Goal: Use online tool/utility: Utilize a website feature to perform a specific function

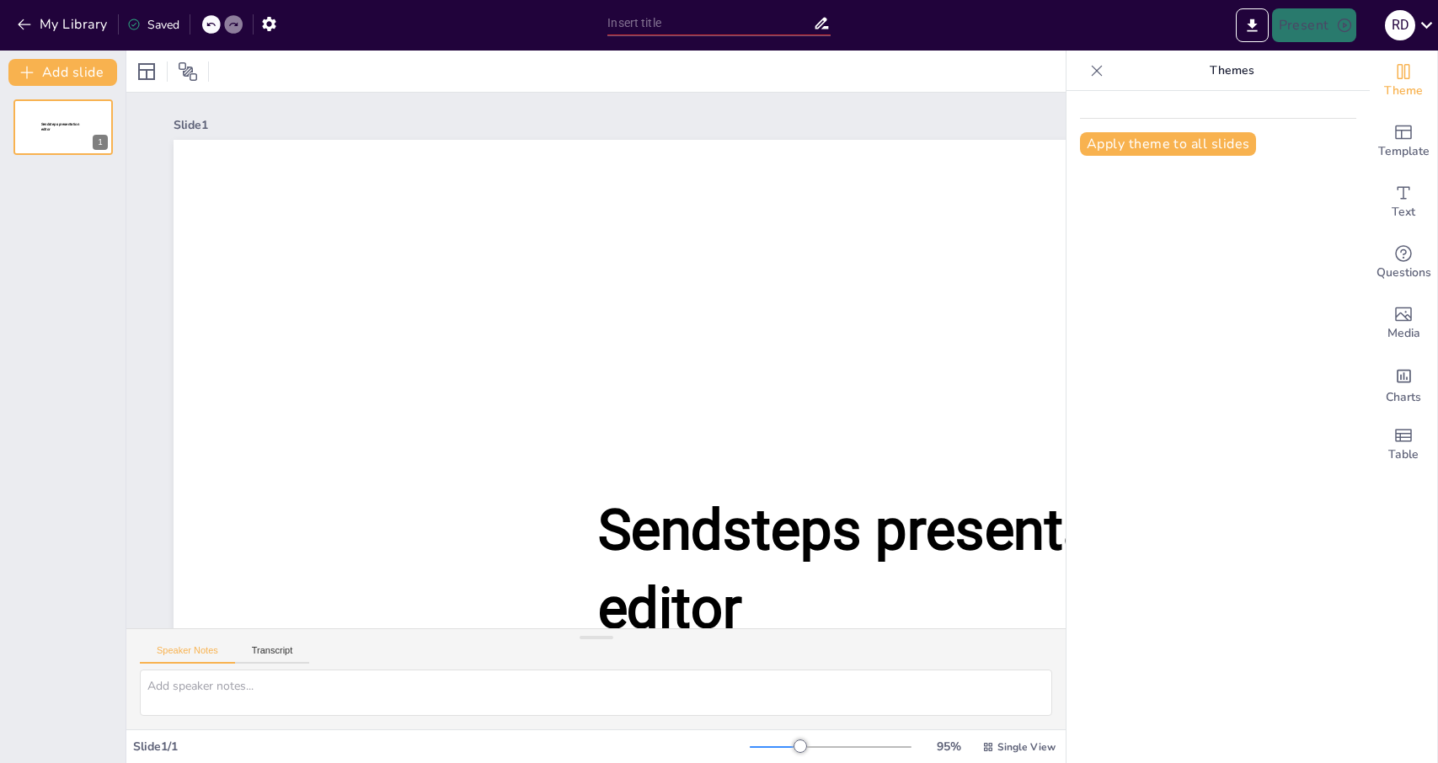
type input "The Role of Neutralization Tests in Virology: Applications and Implications"
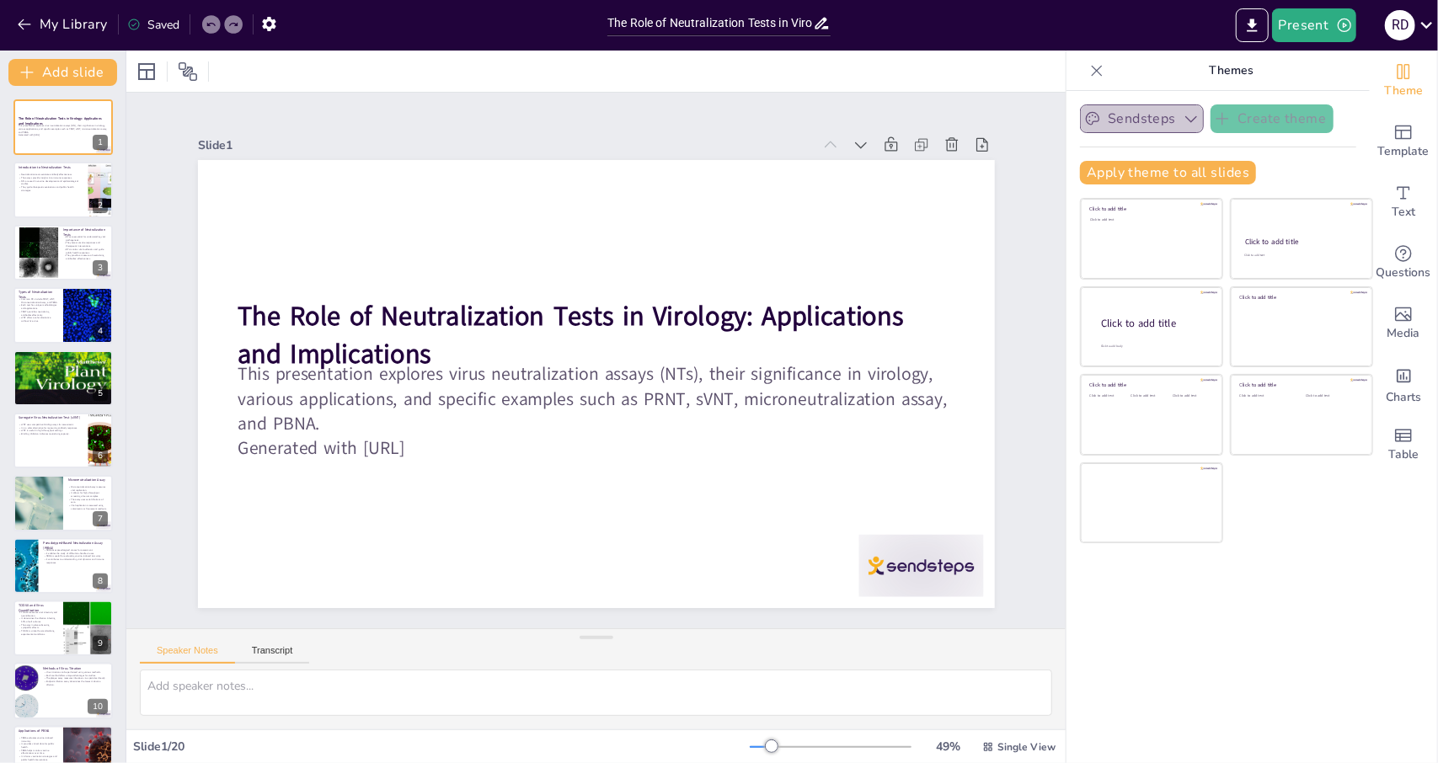
click at [1185, 119] on icon "button" at bounding box center [1191, 119] width 12 height 7
click at [1183, 119] on icon "button" at bounding box center [1191, 118] width 17 height 17
click at [77, 175] on icon at bounding box center [74, 177] width 10 height 10
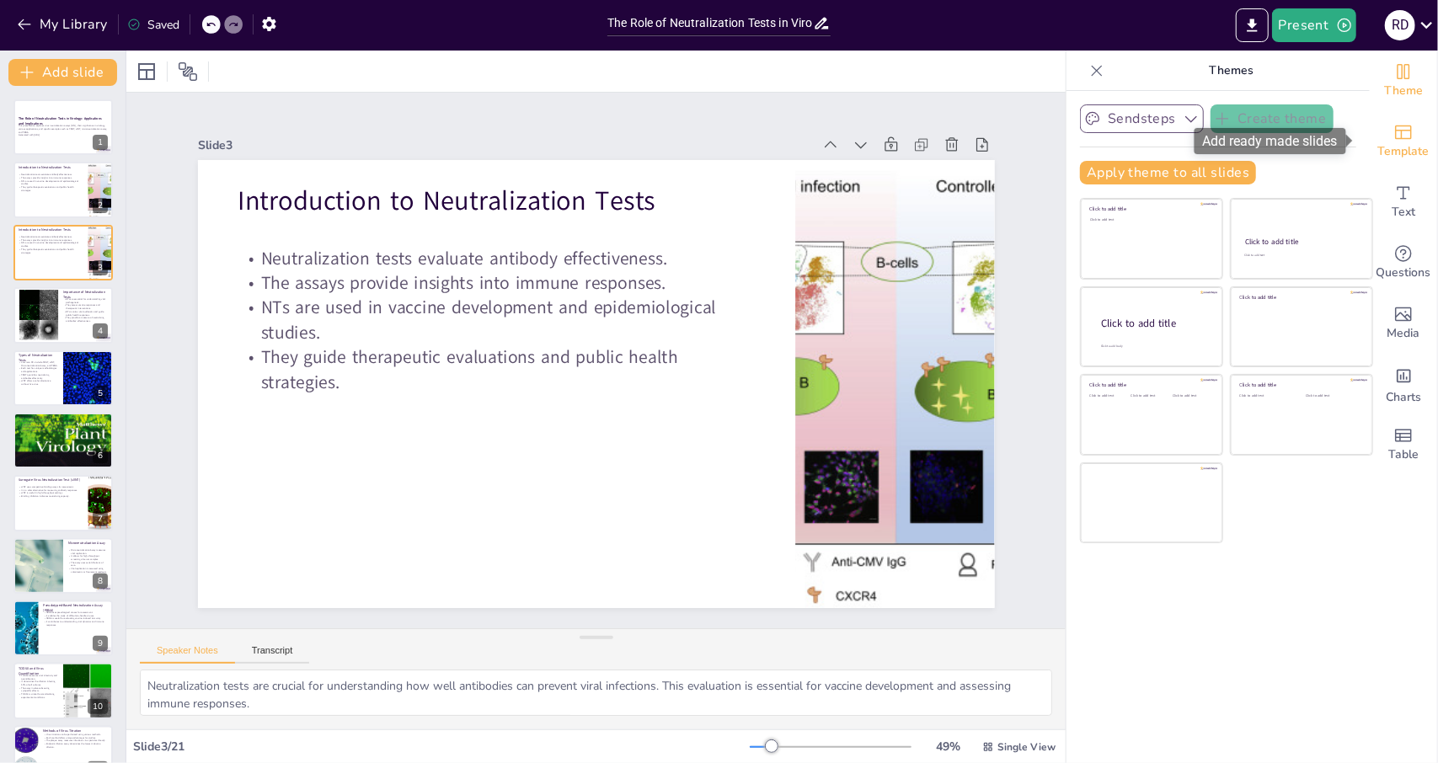
click at [1385, 147] on span "Template" at bounding box center [1403, 151] width 51 height 19
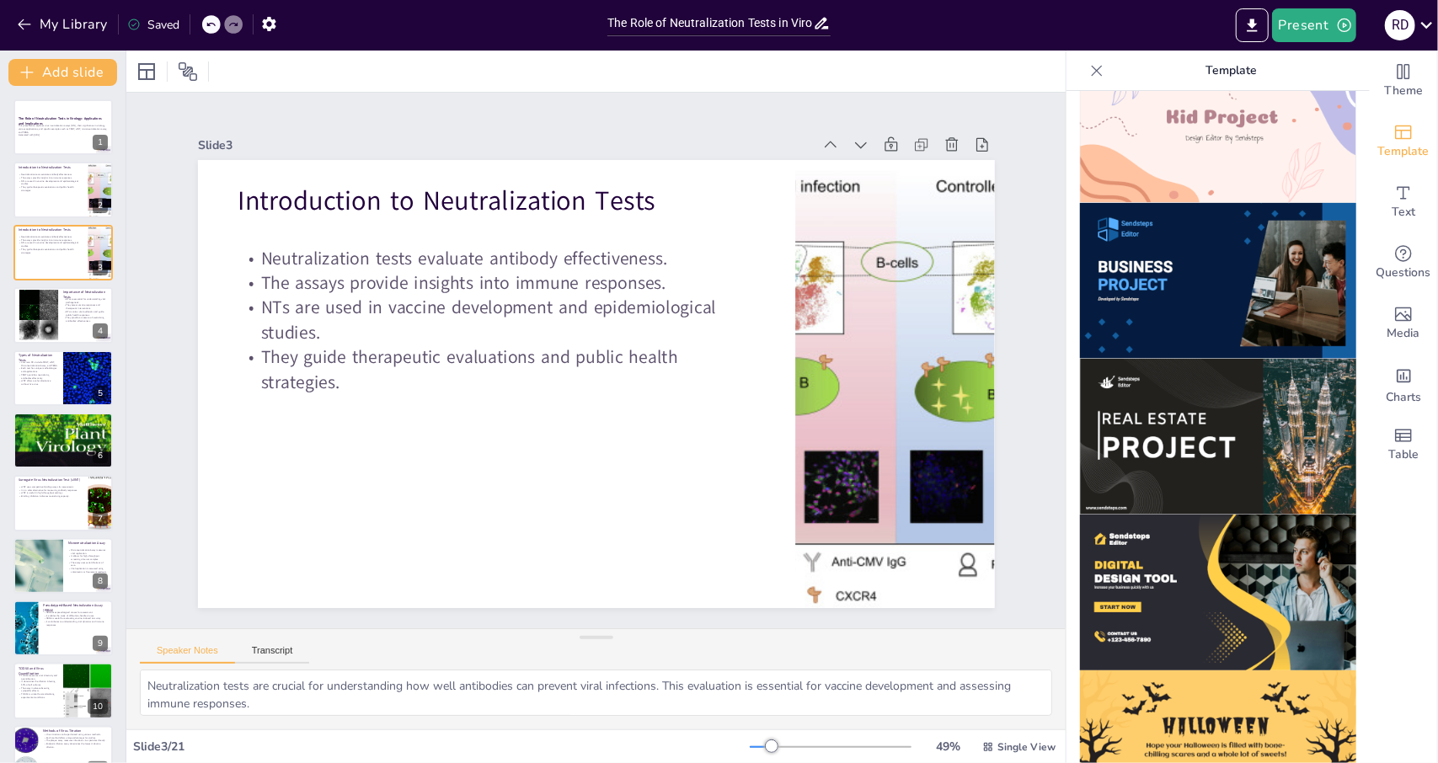
scroll to position [1468, 0]
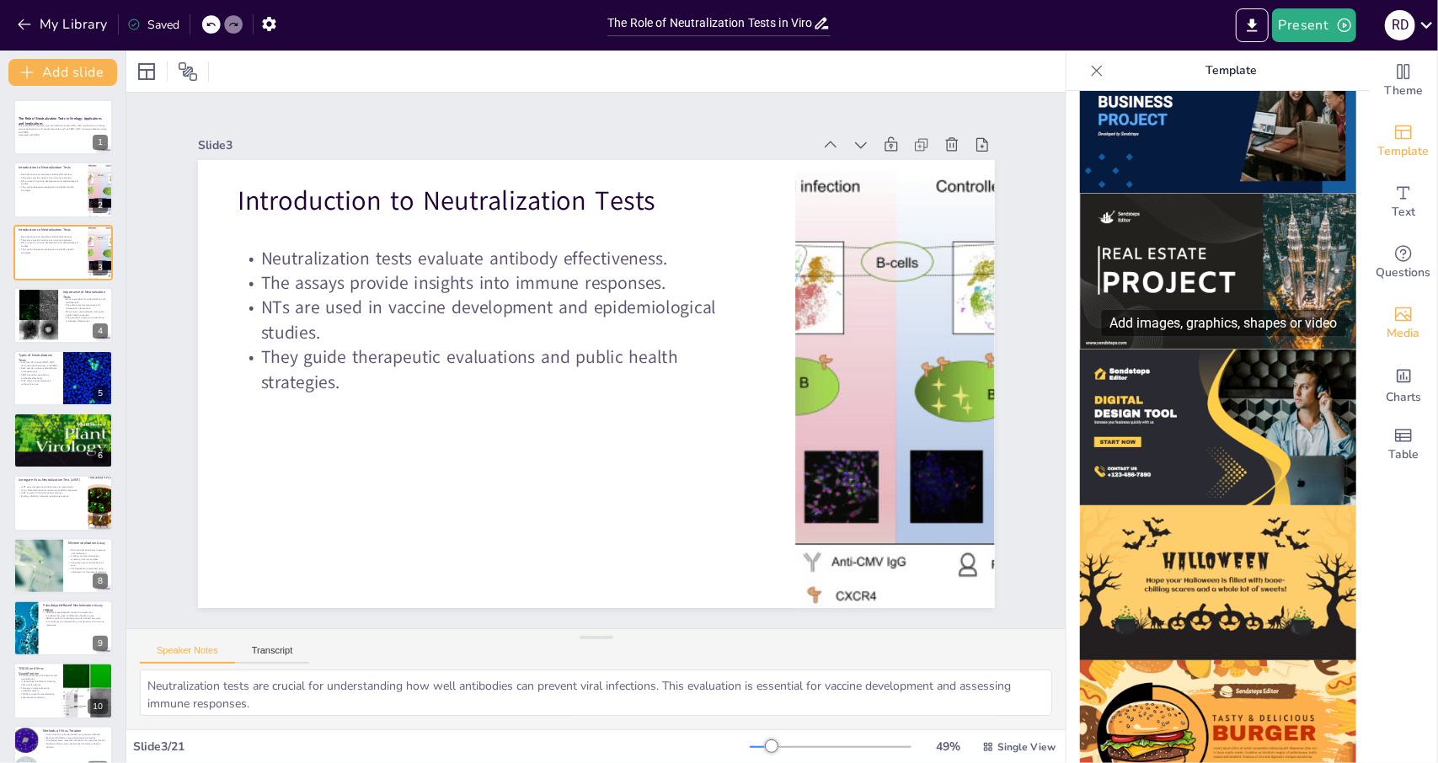
click at [1390, 329] on span "Media" at bounding box center [1404, 333] width 33 height 19
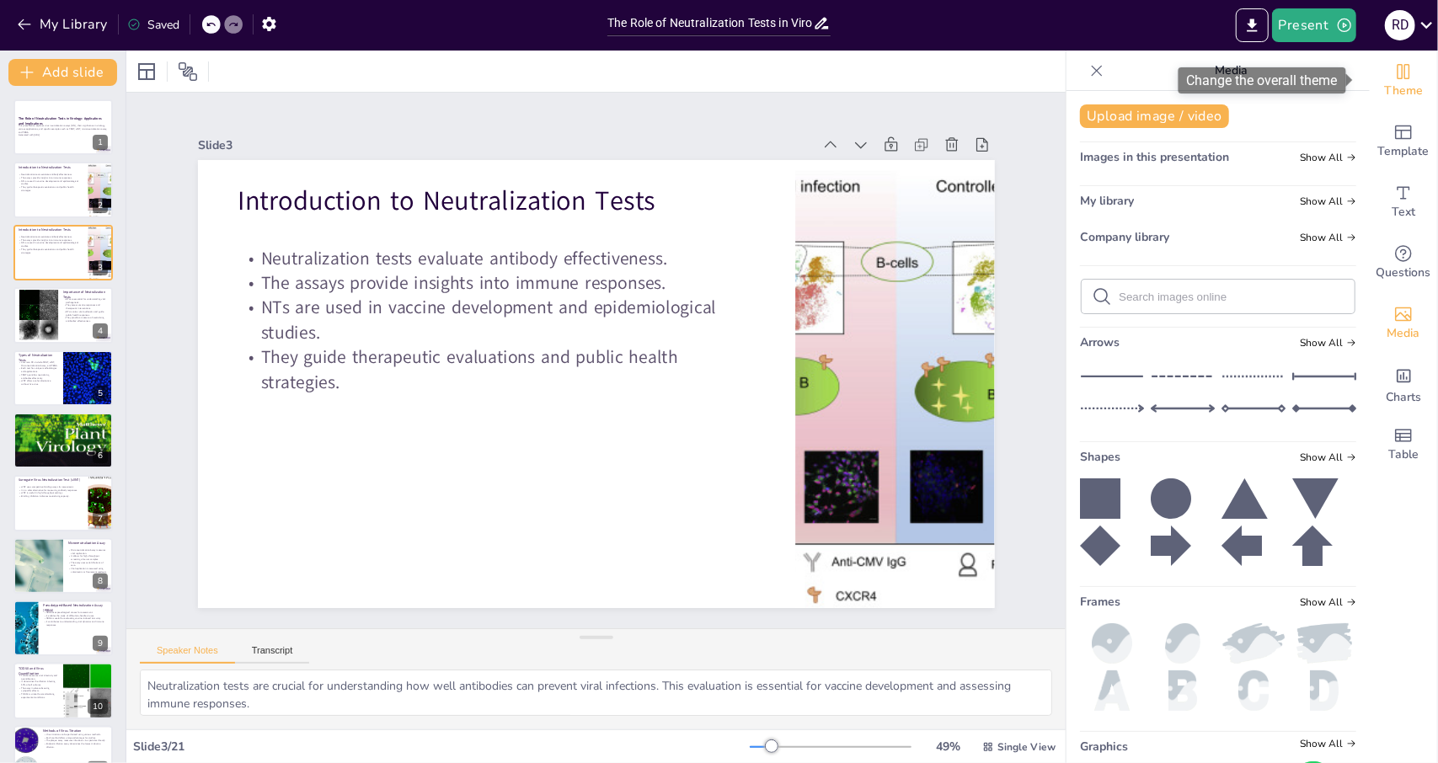
click at [1387, 83] on span "Theme" at bounding box center [1403, 91] width 39 height 19
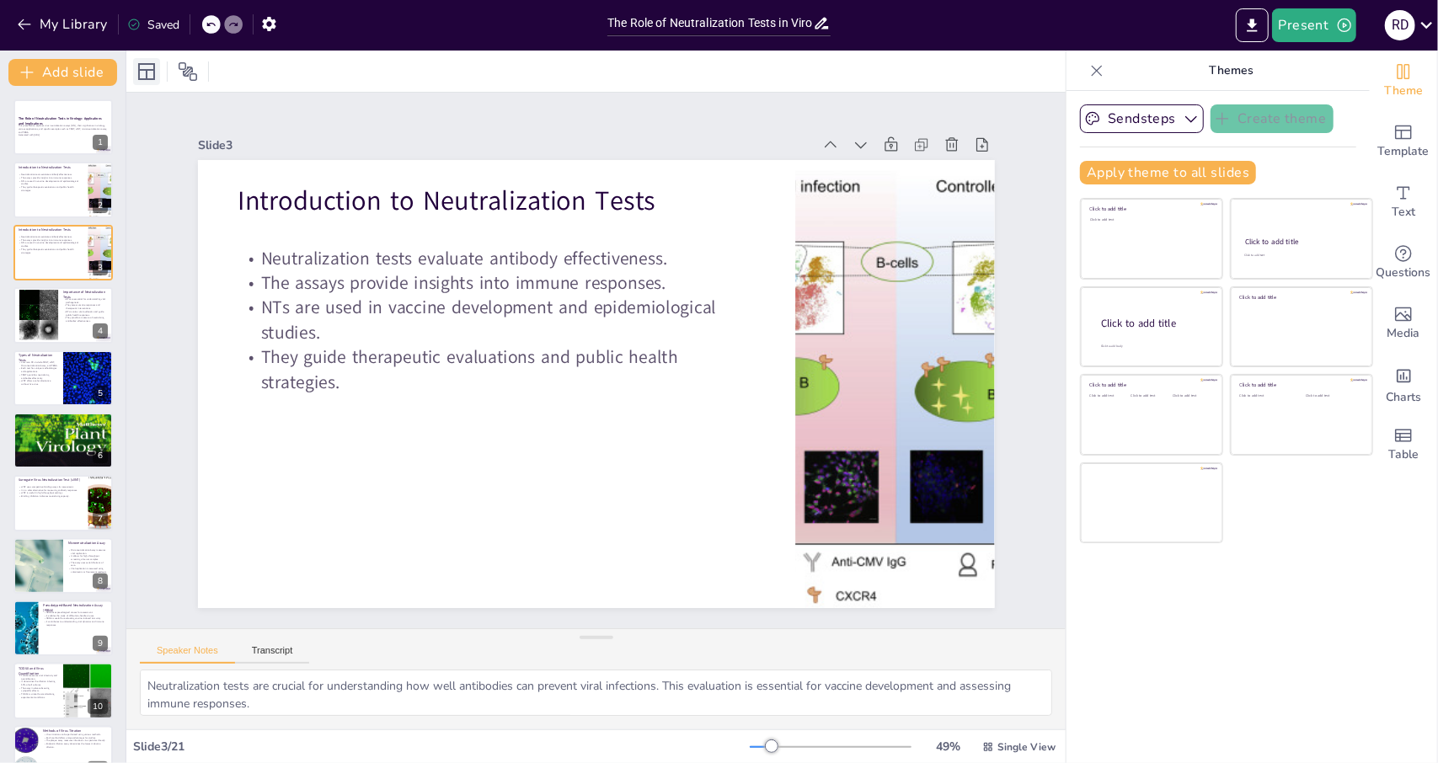
click at [136, 72] on div at bounding box center [146, 71] width 27 height 27
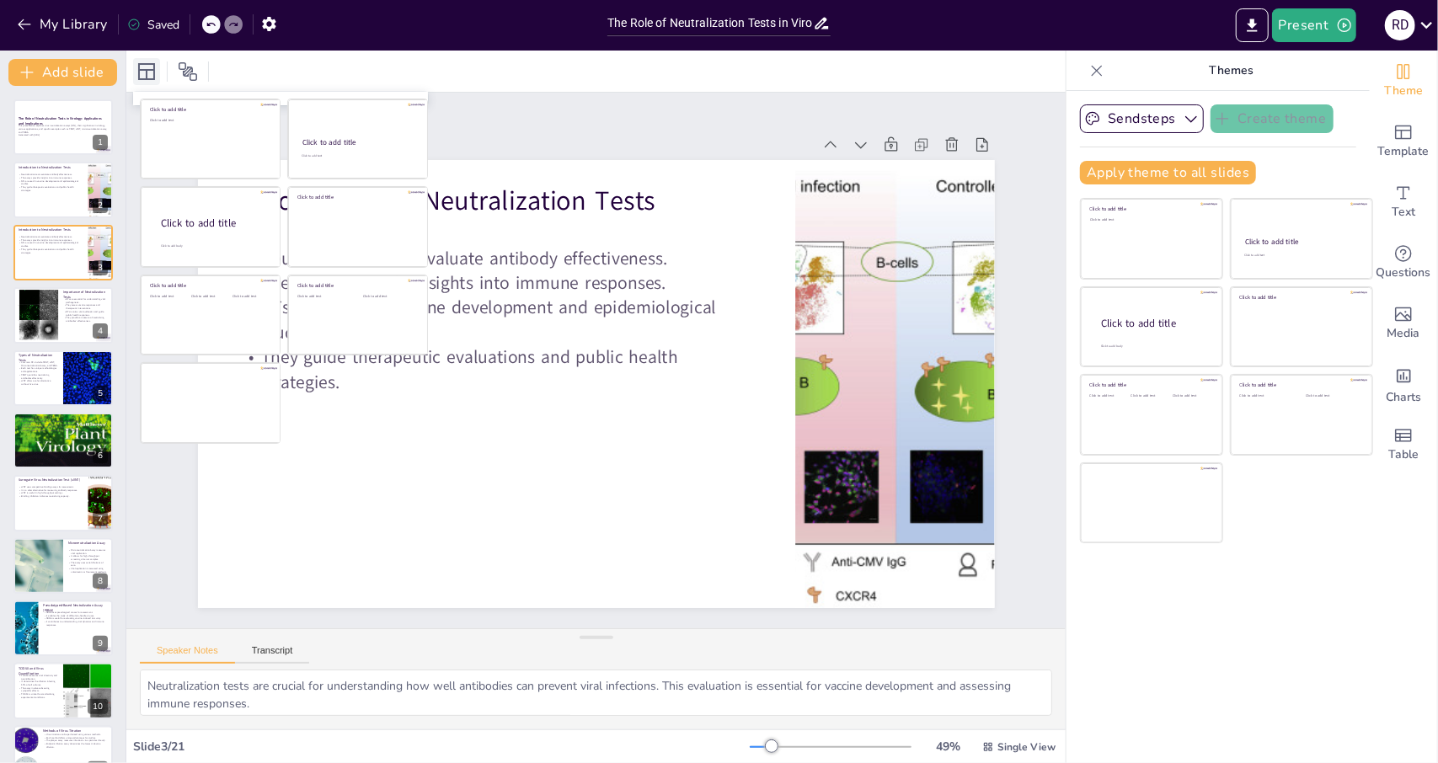
click at [136, 72] on div at bounding box center [146, 71] width 27 height 27
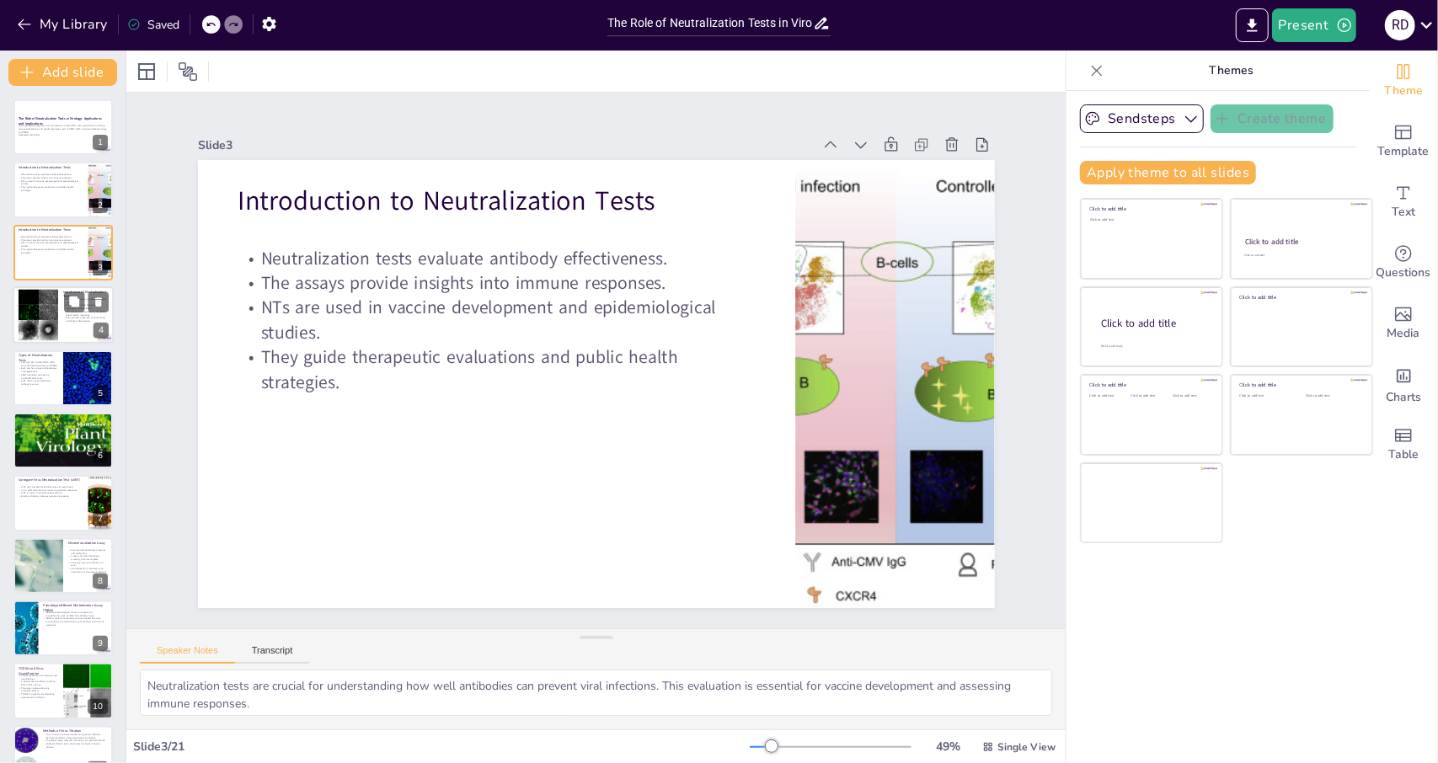
click at [61, 329] on div at bounding box center [63, 314] width 101 height 57
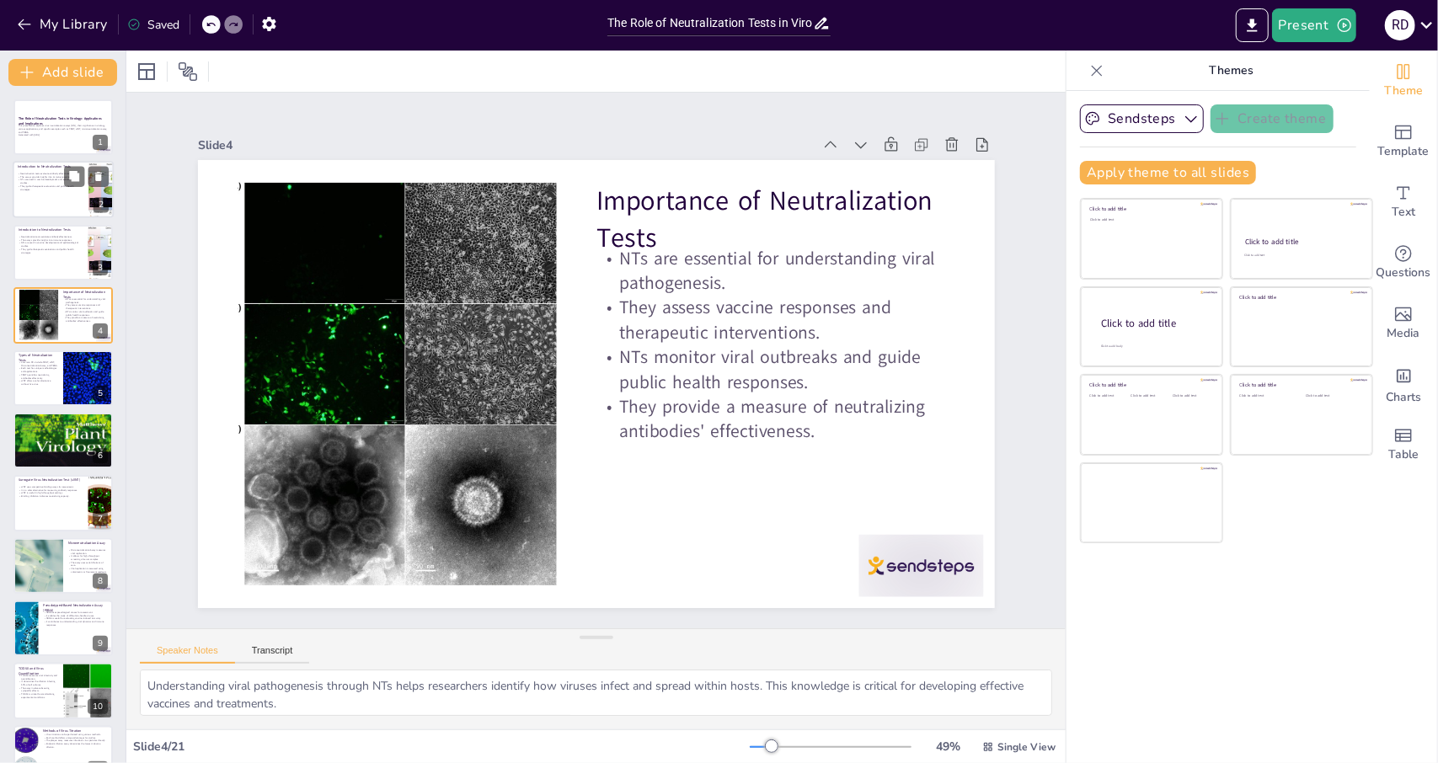
click at [56, 188] on p "They guide therapeutic evaluations and public health strategies." at bounding box center [51, 188] width 66 height 6
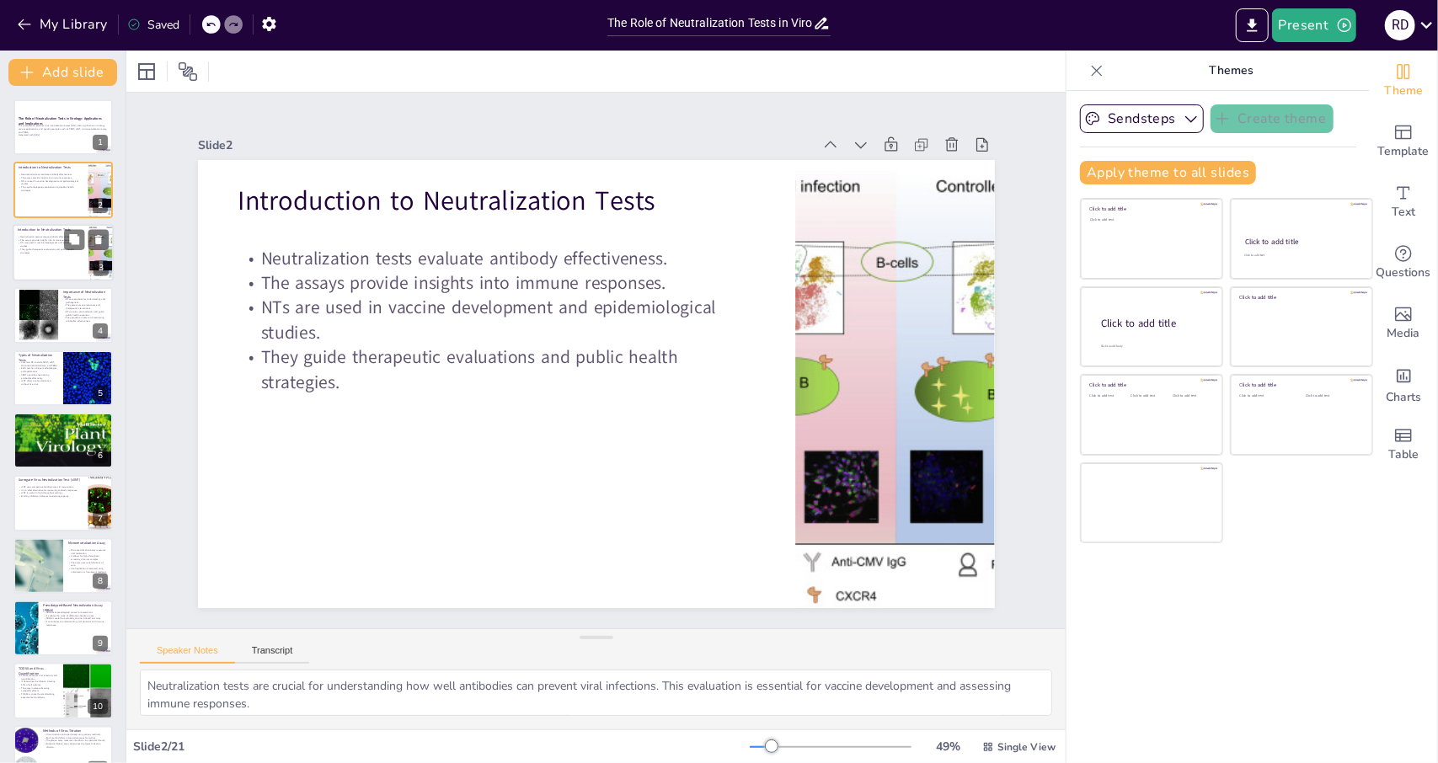
click at [44, 235] on p "Neutralization tests evaluate antibody effectiveness." at bounding box center [51, 236] width 66 height 3
click at [51, 435] on div at bounding box center [63, 440] width 101 height 137
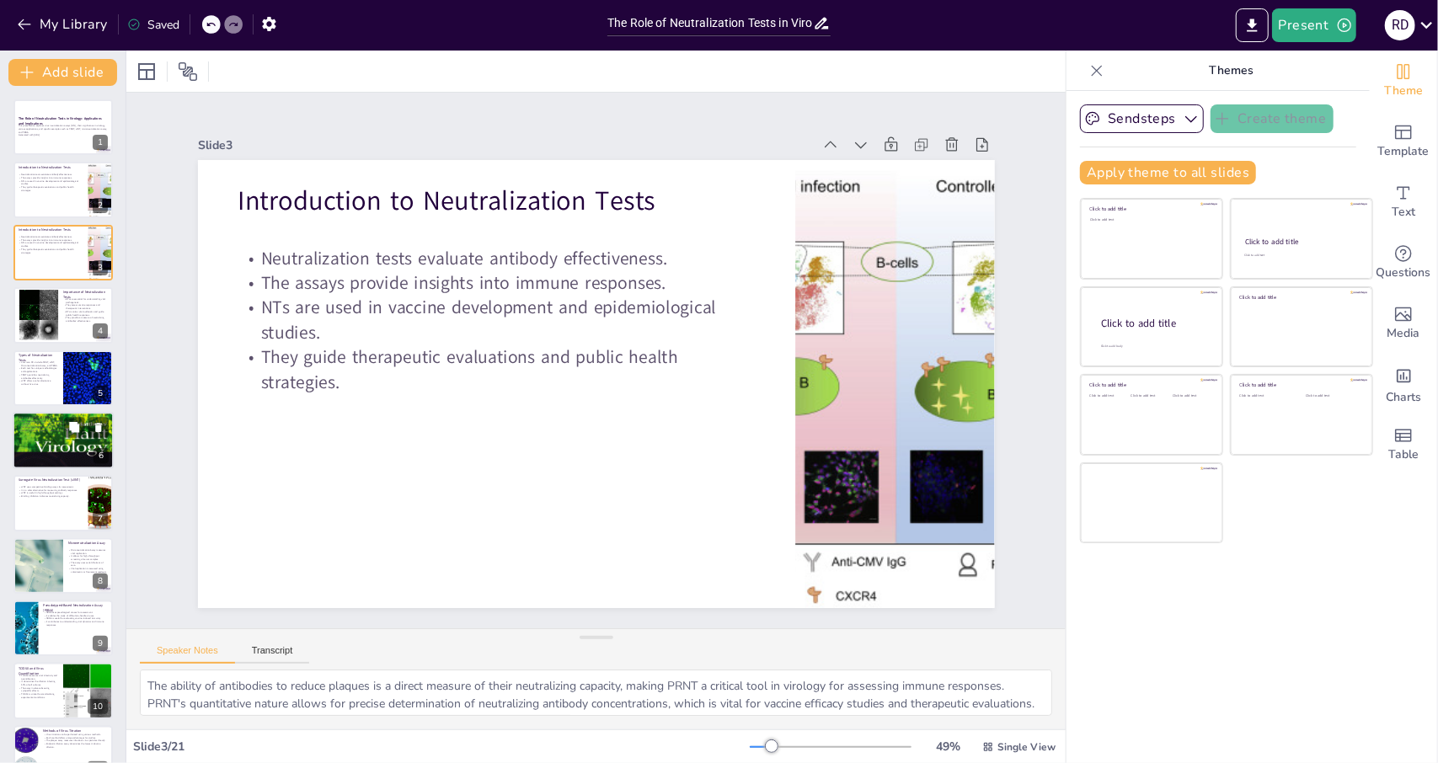
scroll to position [16, 0]
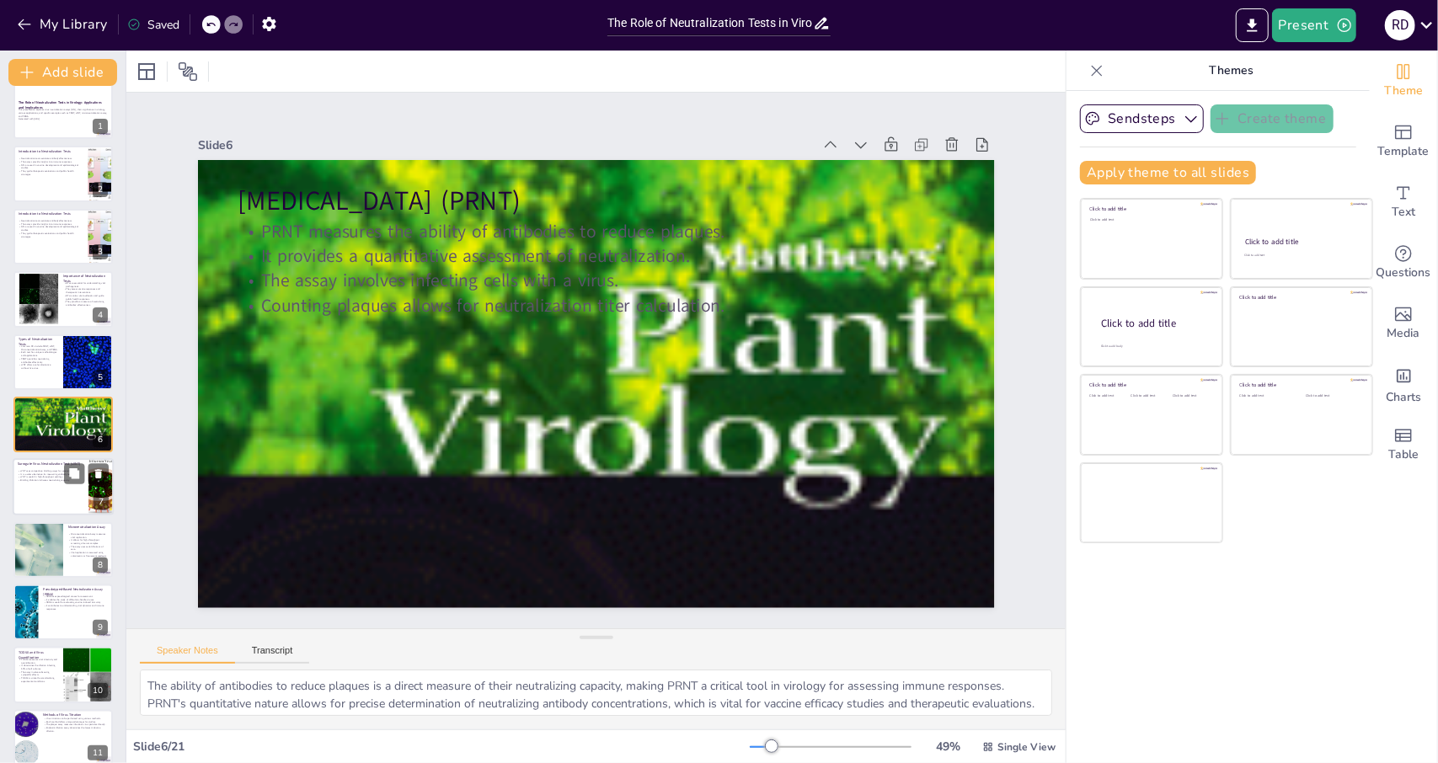
click at [52, 489] on div at bounding box center [63, 487] width 101 height 57
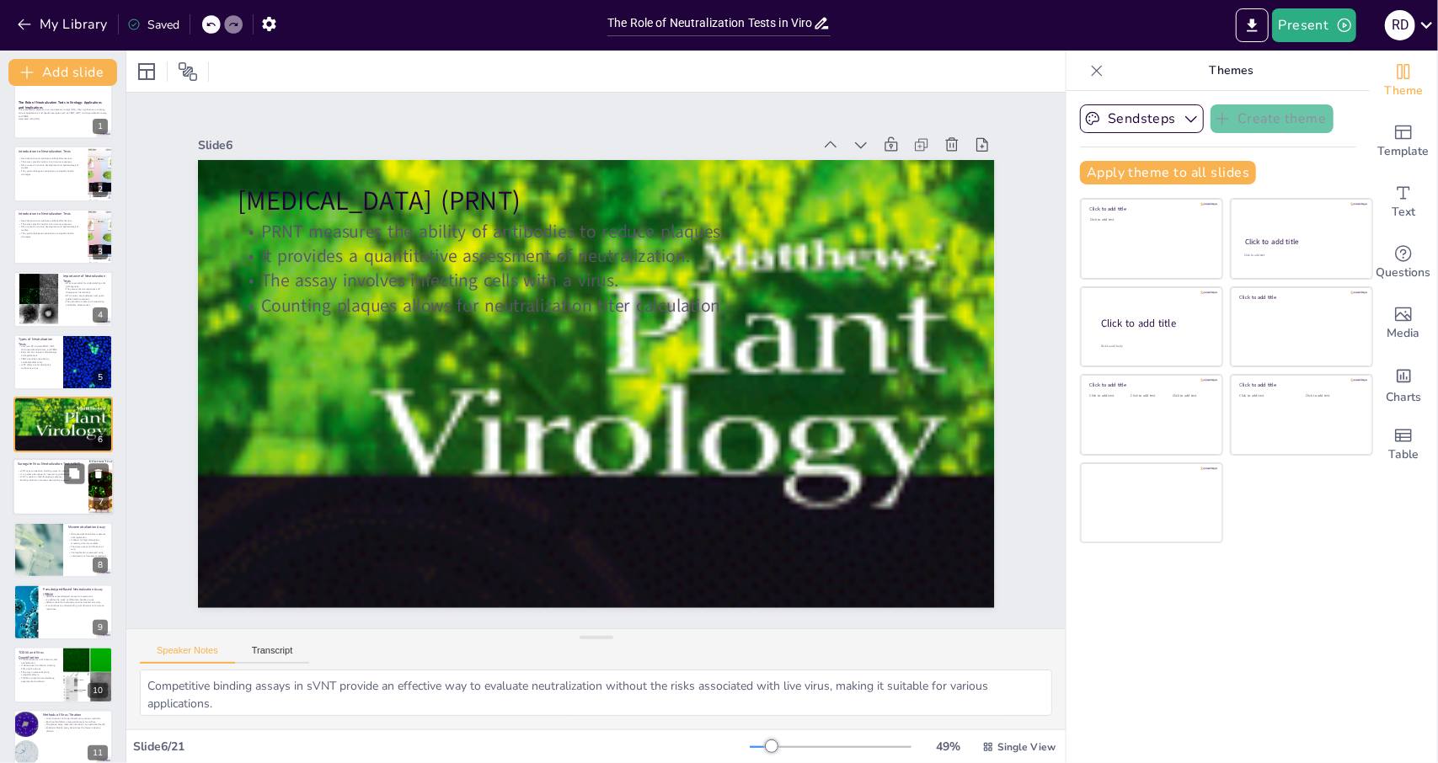
scroll to position [78, 0]
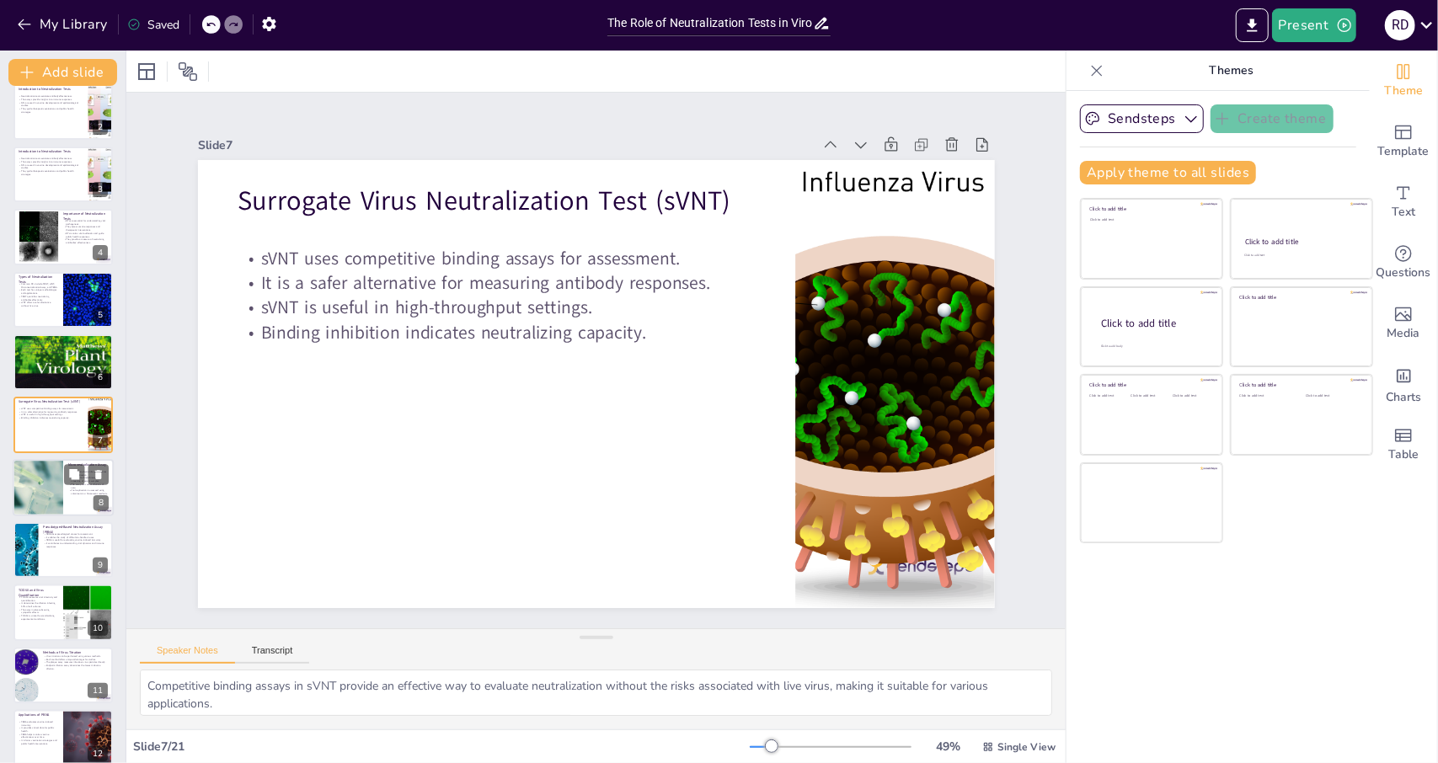
click at [52, 491] on div at bounding box center [38, 487] width 51 height 70
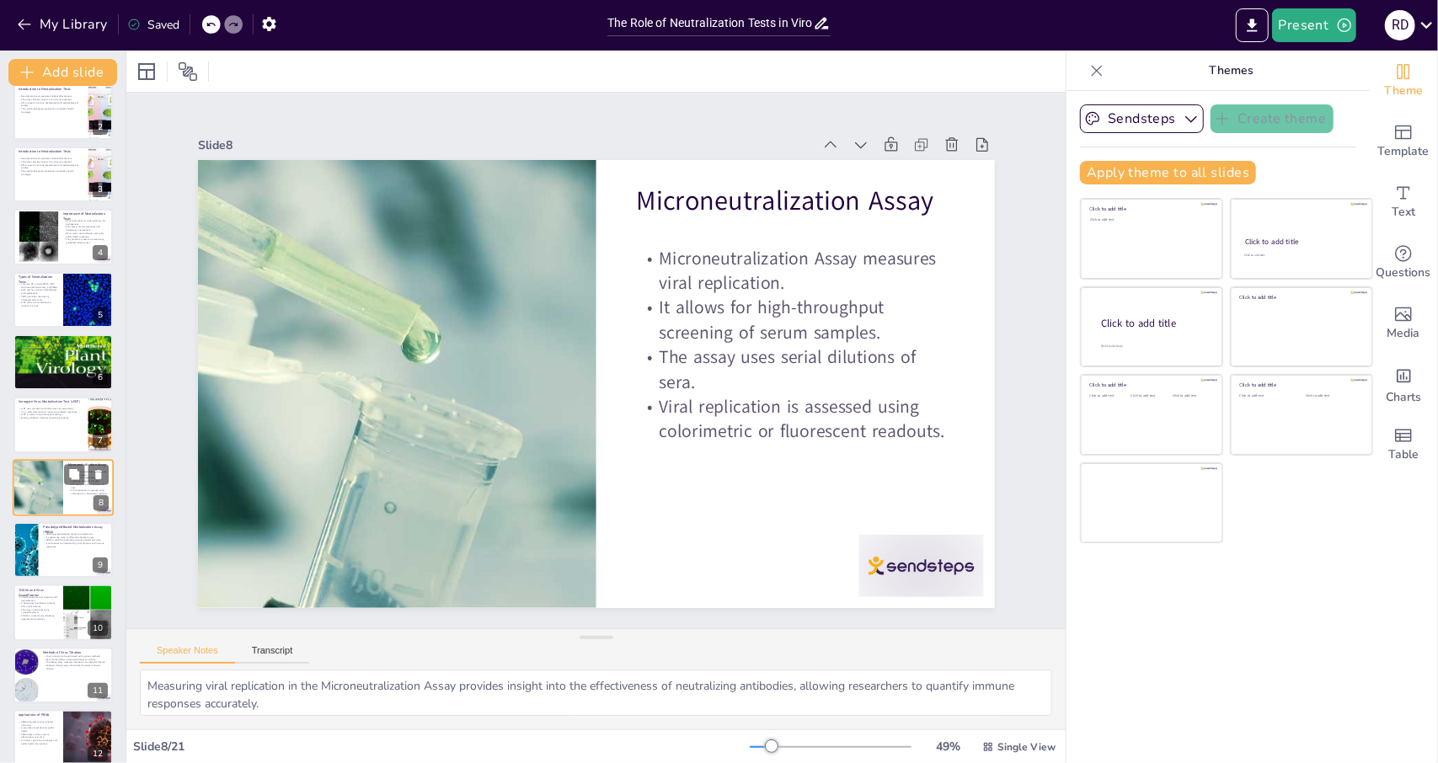
scroll to position [142, 0]
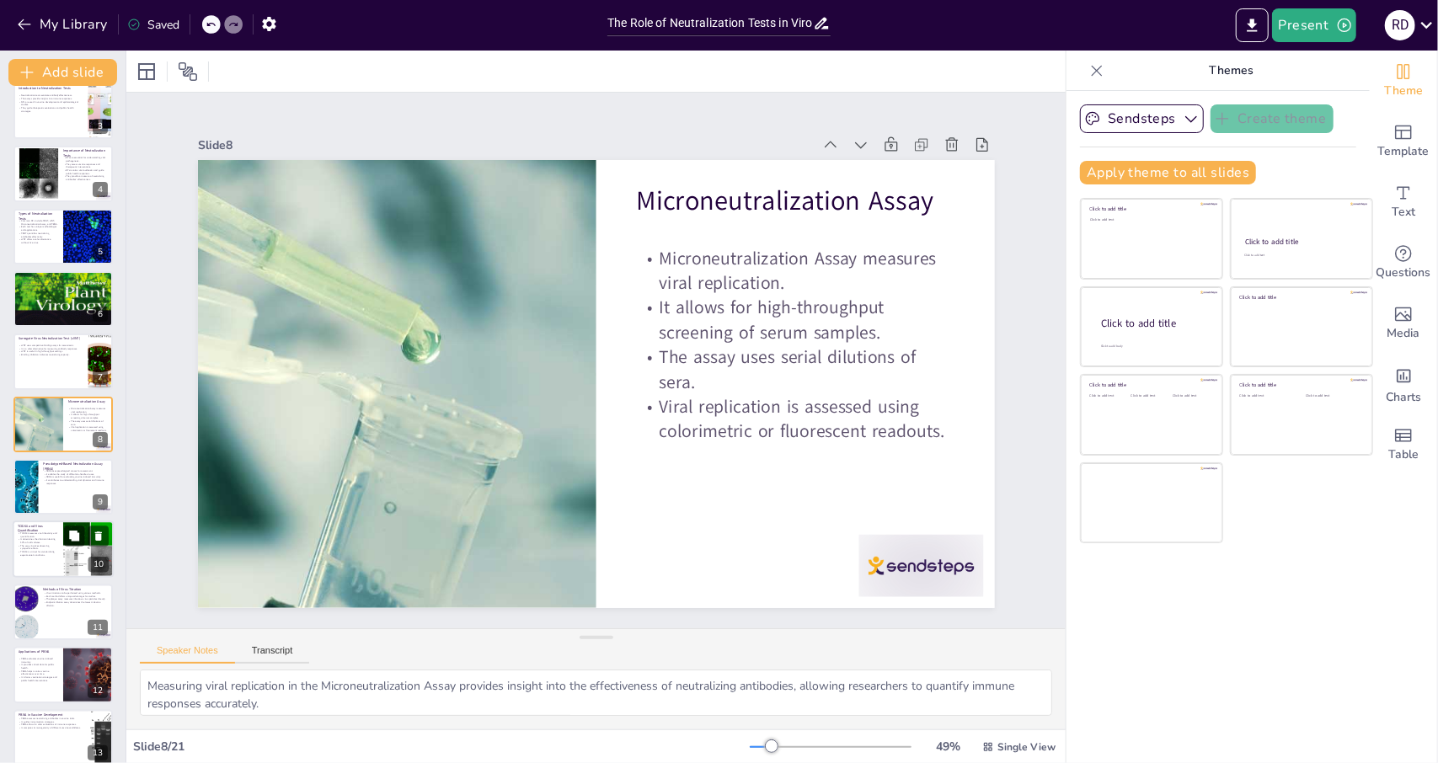
click at [49, 545] on p "The assay involves observing cytopathic effects." at bounding box center [38, 548] width 40 height 6
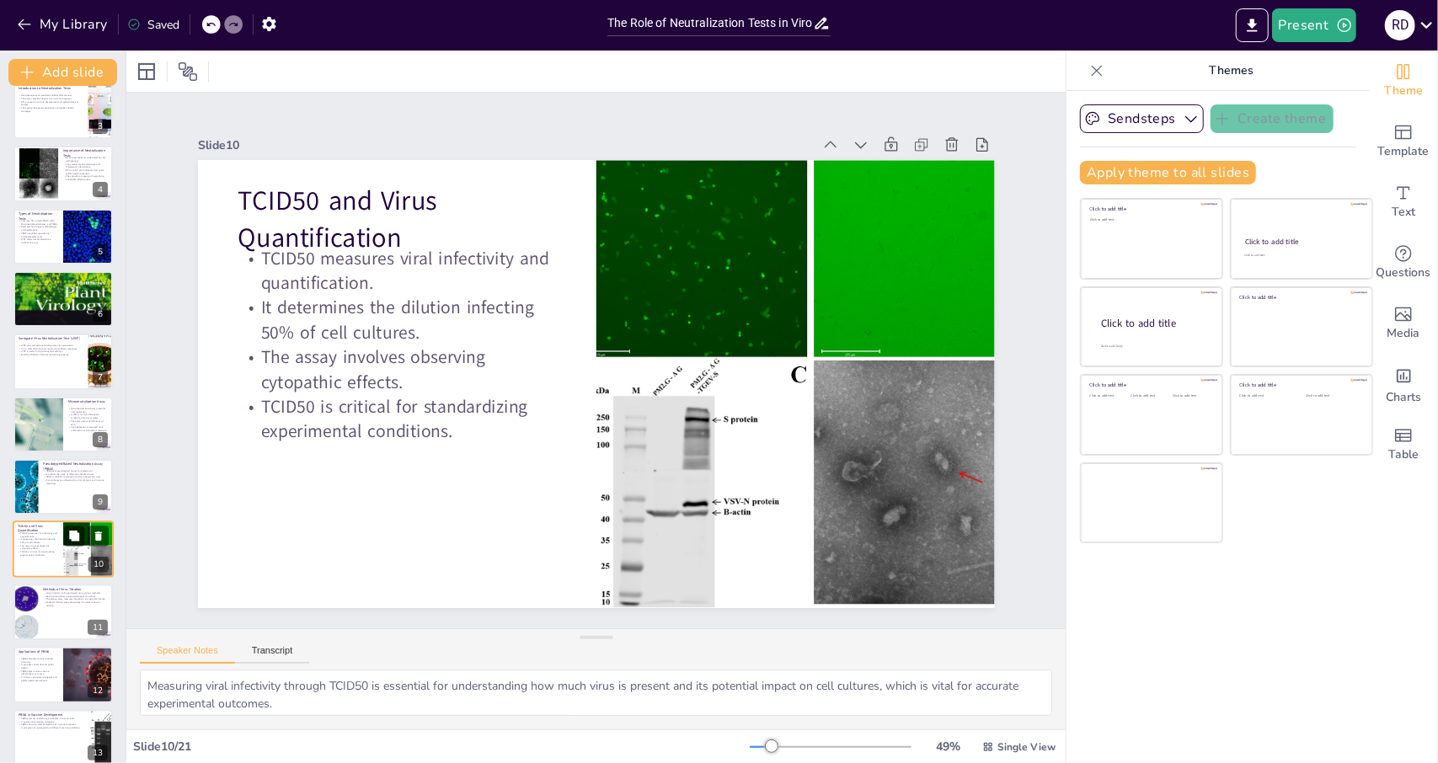
scroll to position [266, 0]
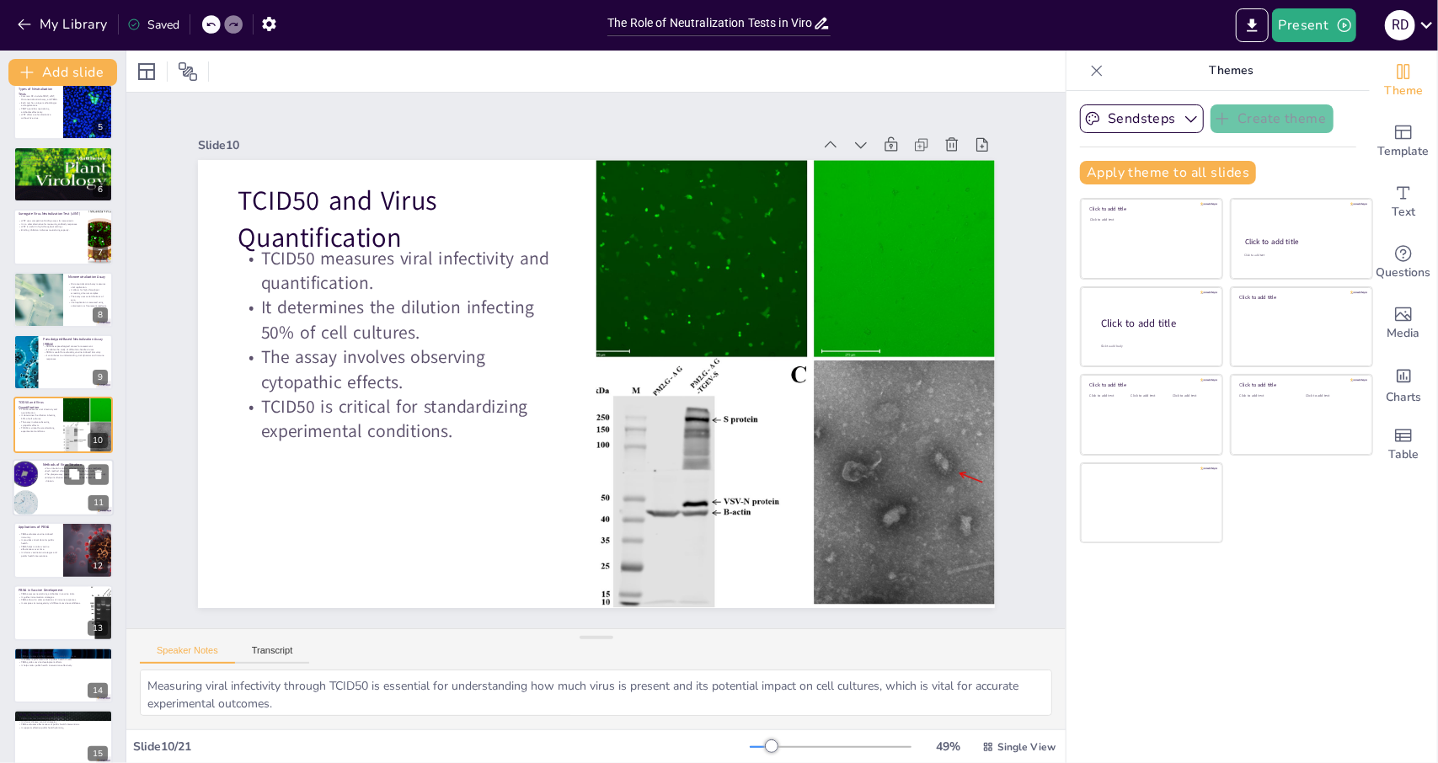
click at [54, 489] on div at bounding box center [63, 487] width 101 height 57
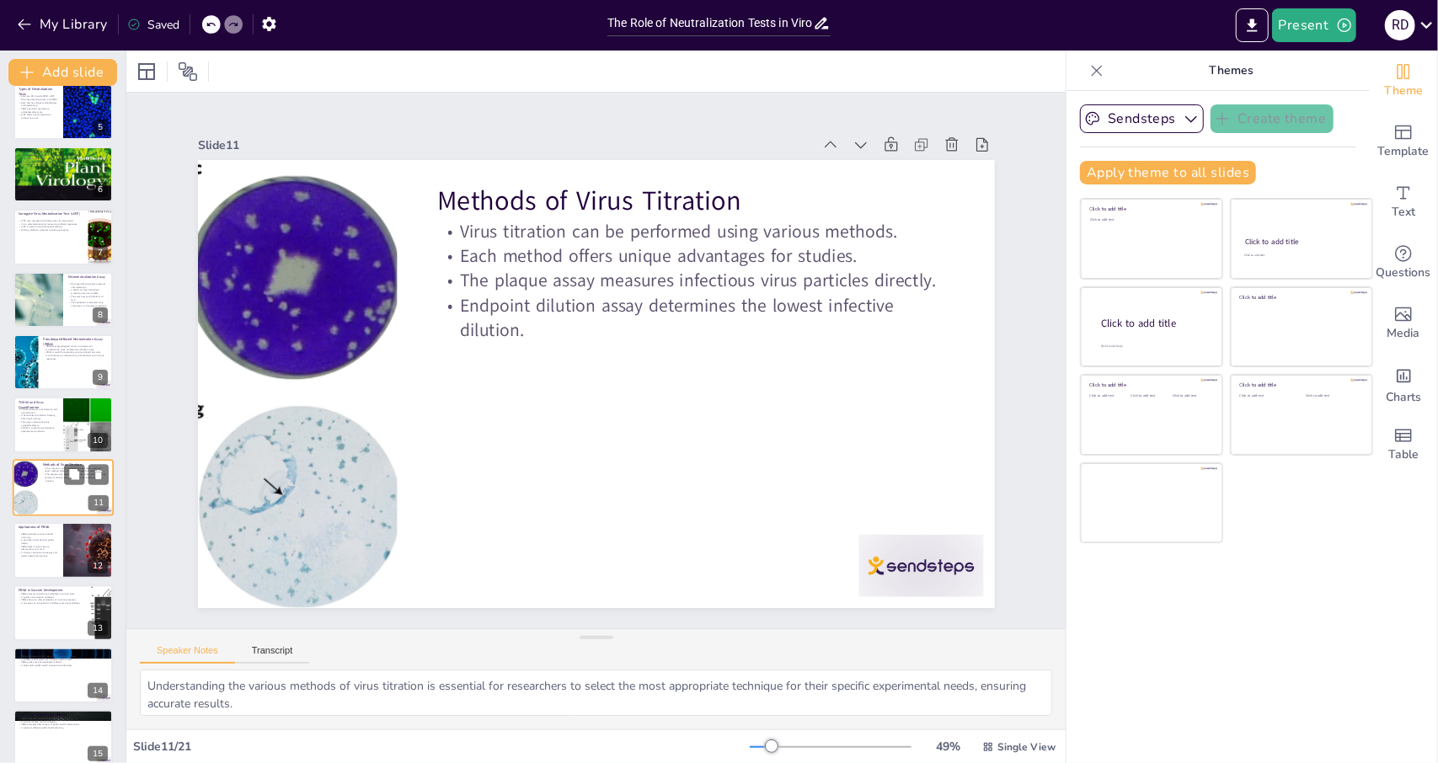
scroll to position [329, 0]
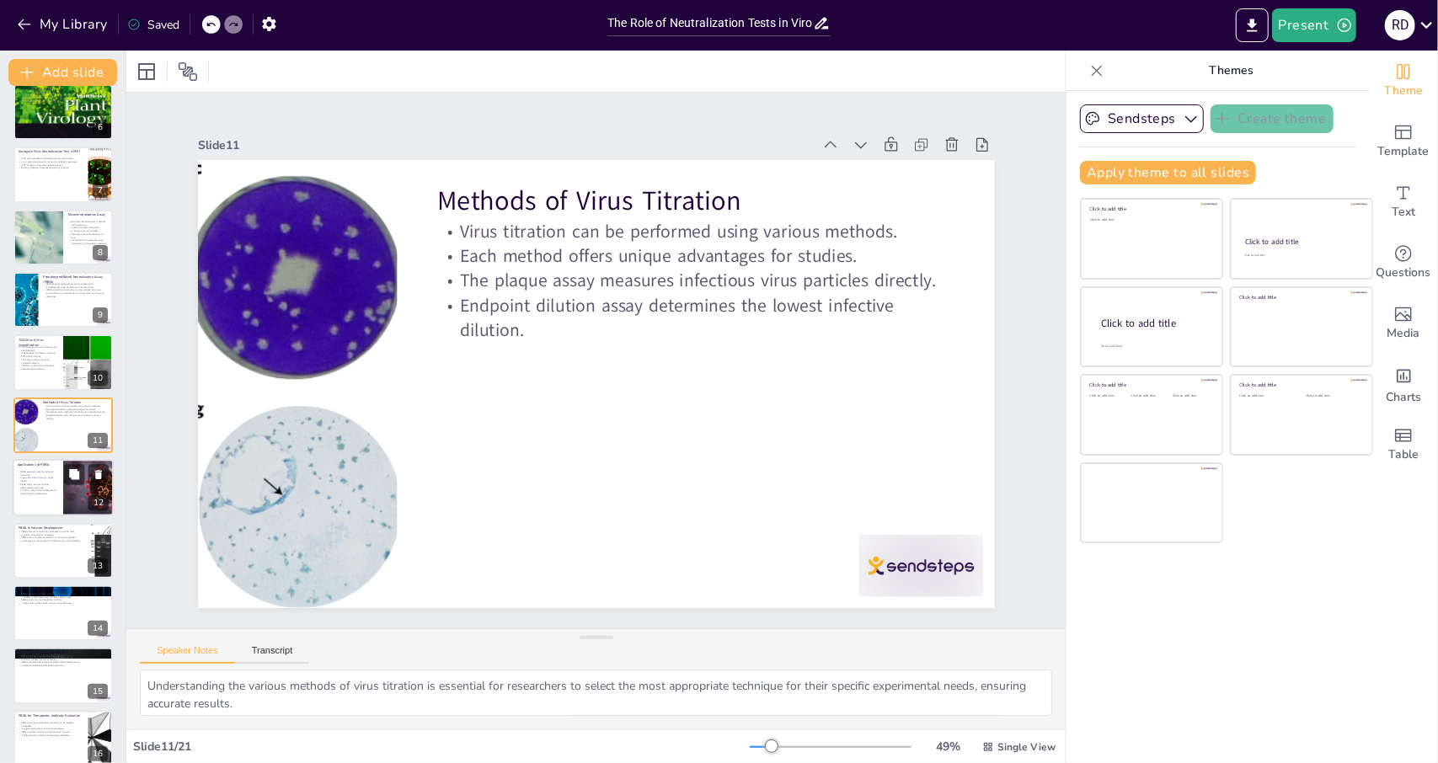
click at [45, 489] on p "It informs vaccination strategies and public health interventions." at bounding box center [38, 492] width 40 height 6
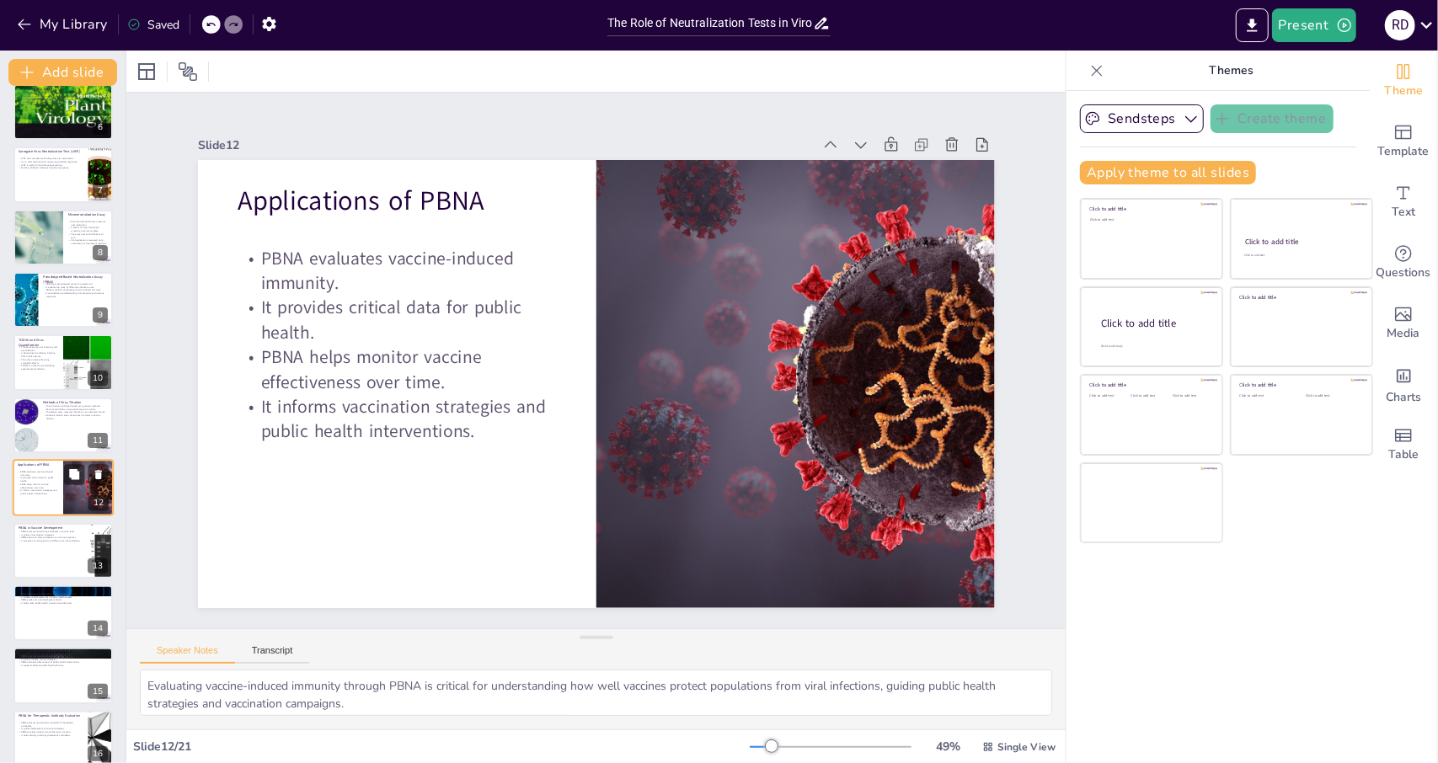
scroll to position [392, 0]
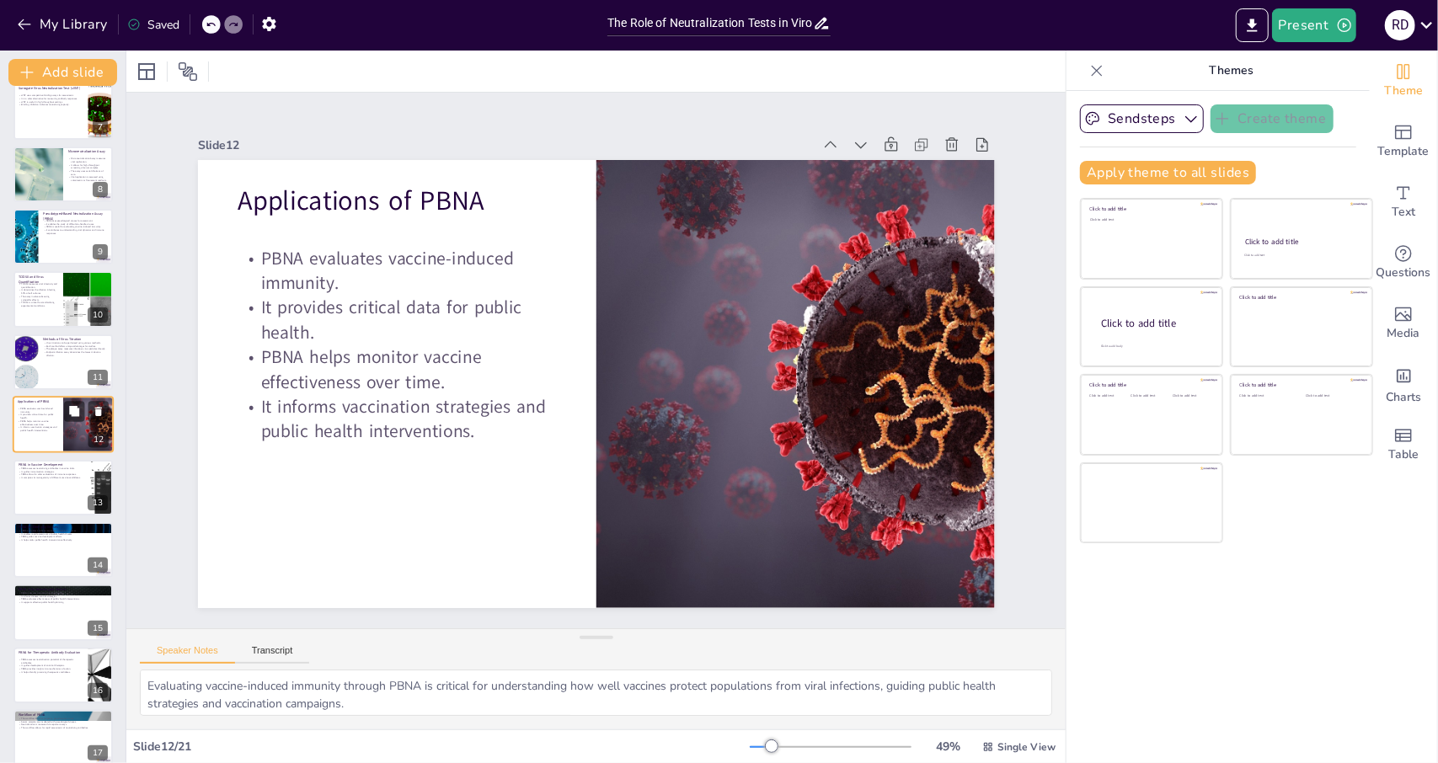
click at [45, 489] on div at bounding box center [62, 488] width 99 height 56
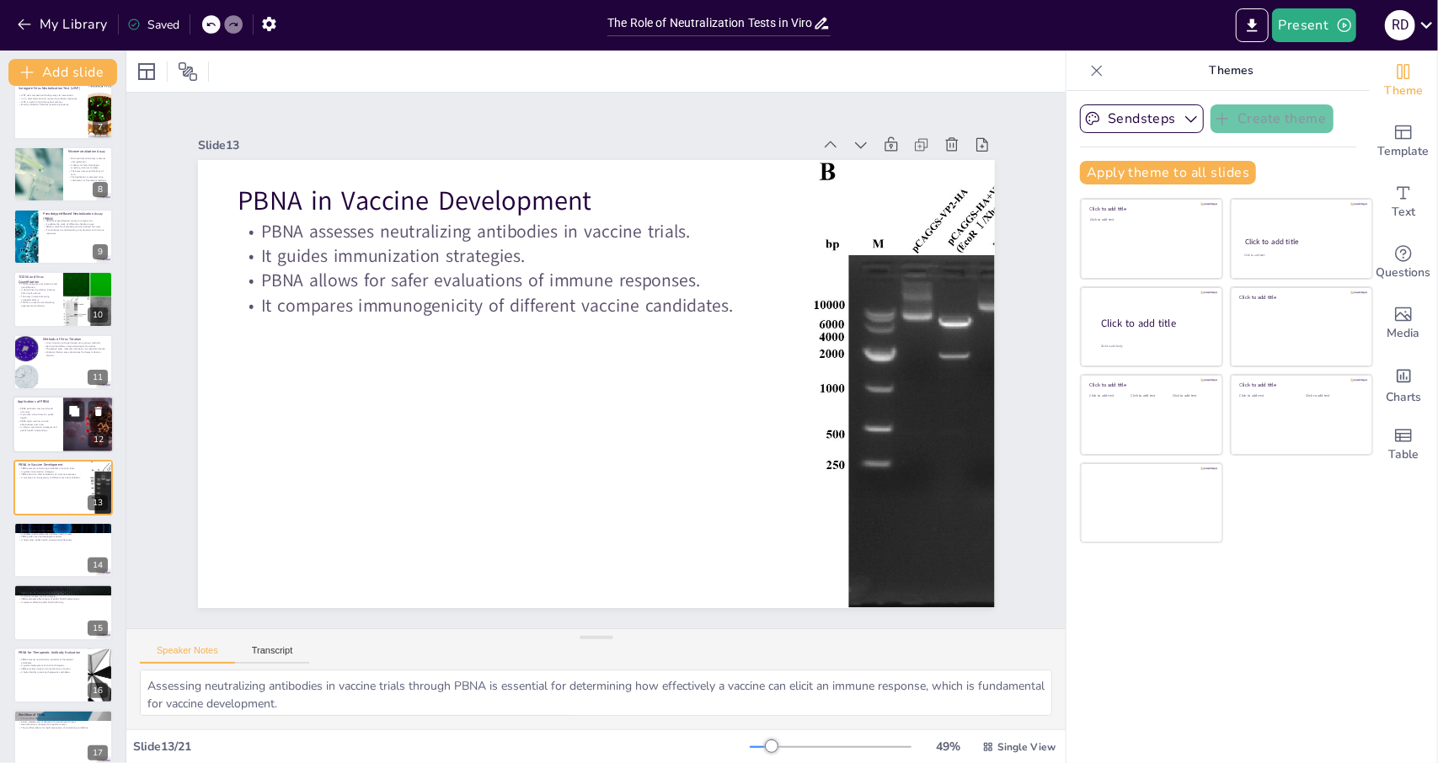
scroll to position [455, 0]
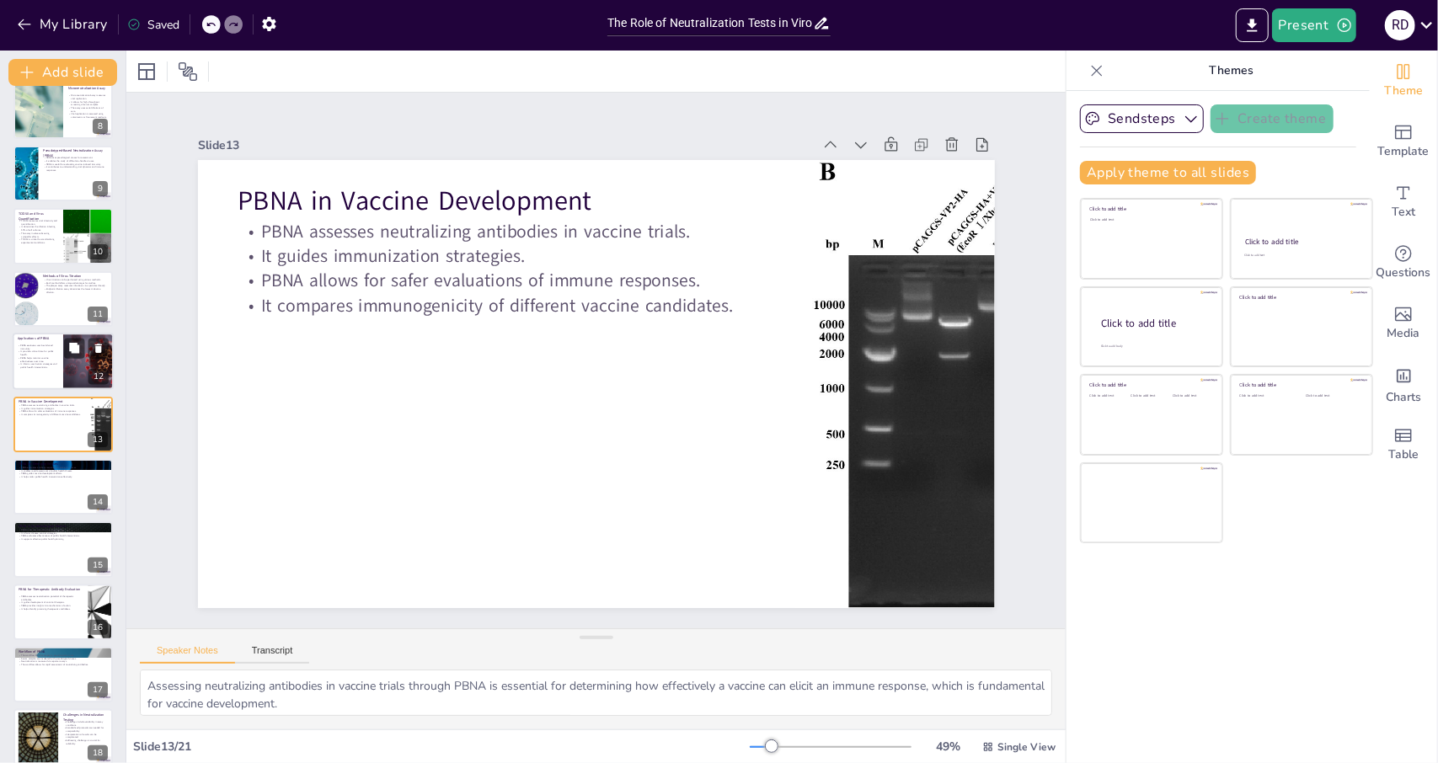
click at [51, 351] on p "It provides critical data for public health." at bounding box center [38, 353] width 40 height 6
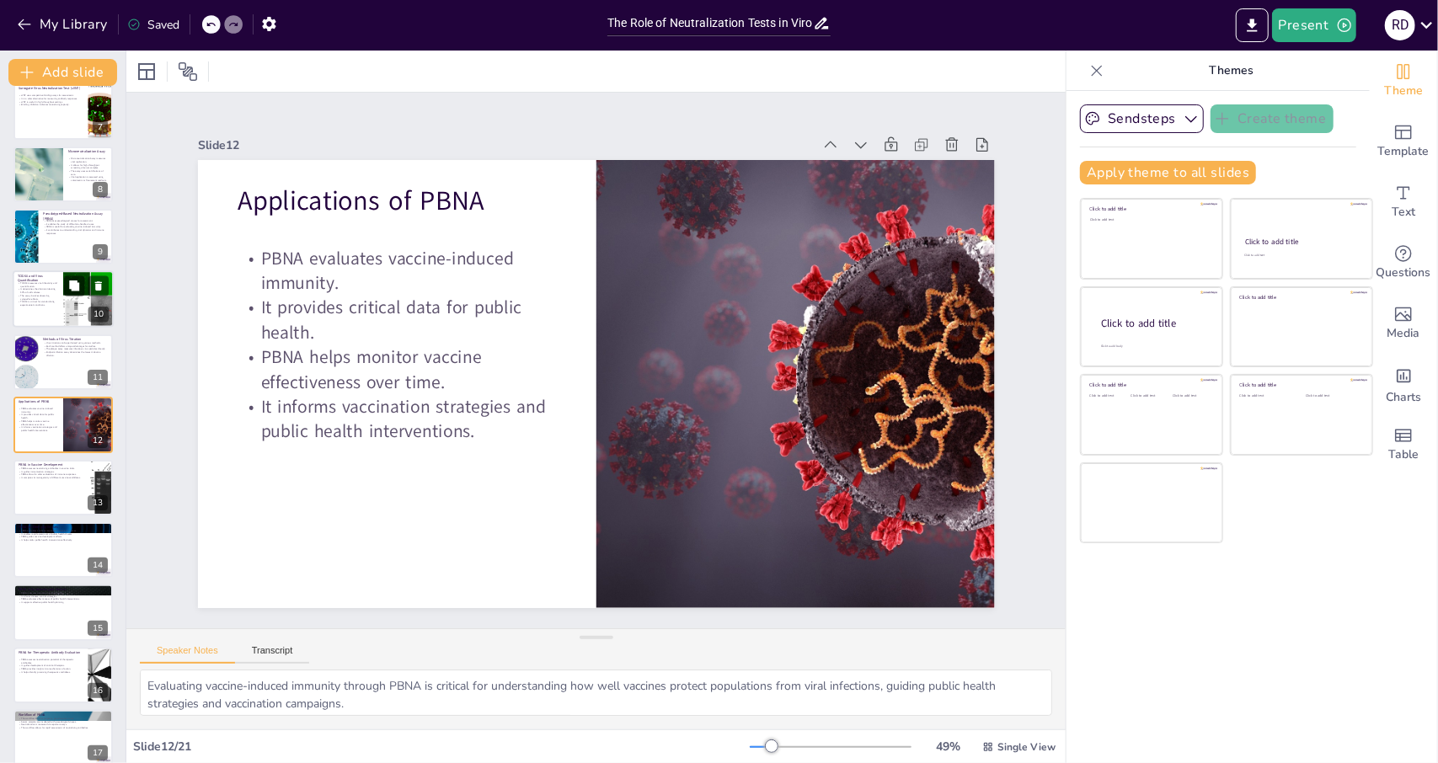
click at [40, 293] on p "It determines the dilution infecting 50% of cell cultures." at bounding box center [38, 291] width 40 height 6
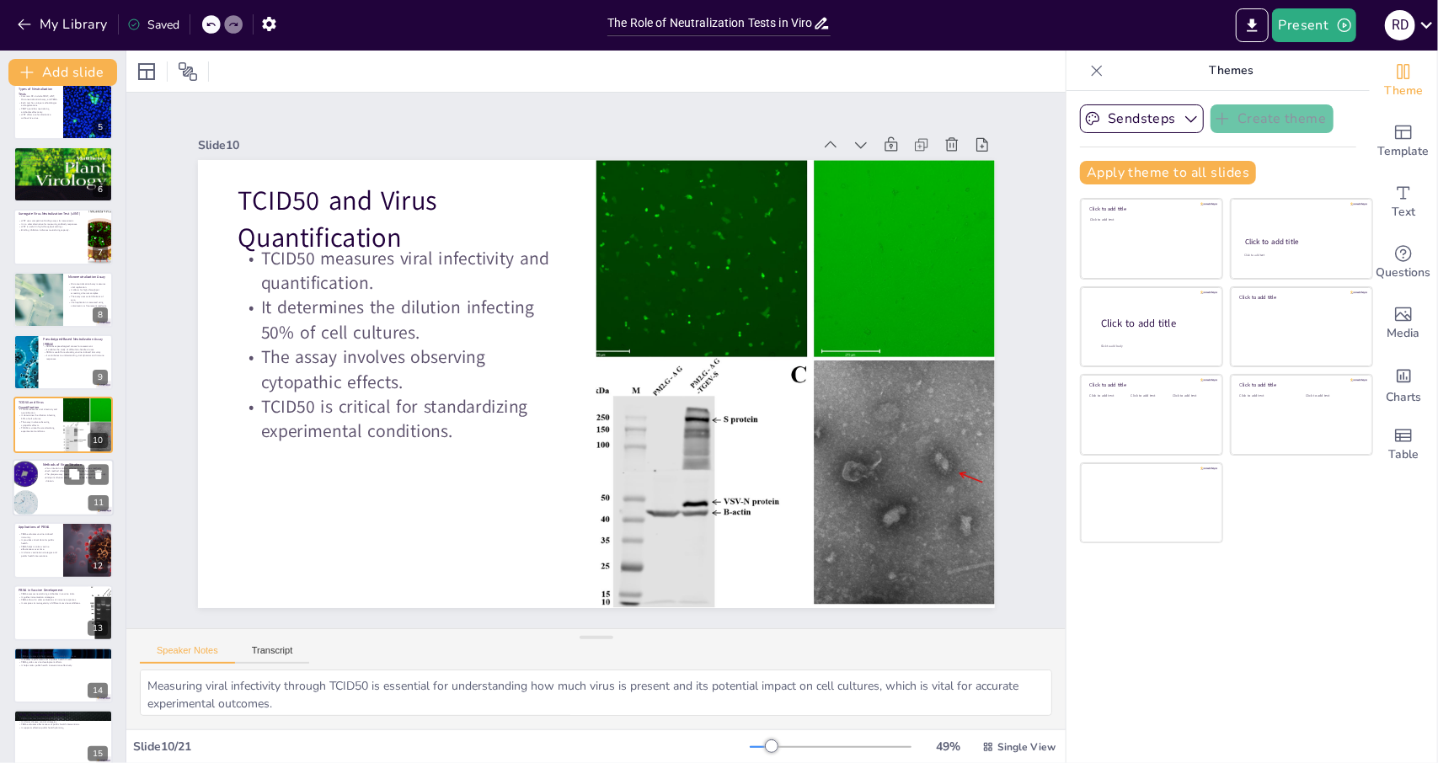
click at [27, 480] on div at bounding box center [25, 487] width 148 height 57
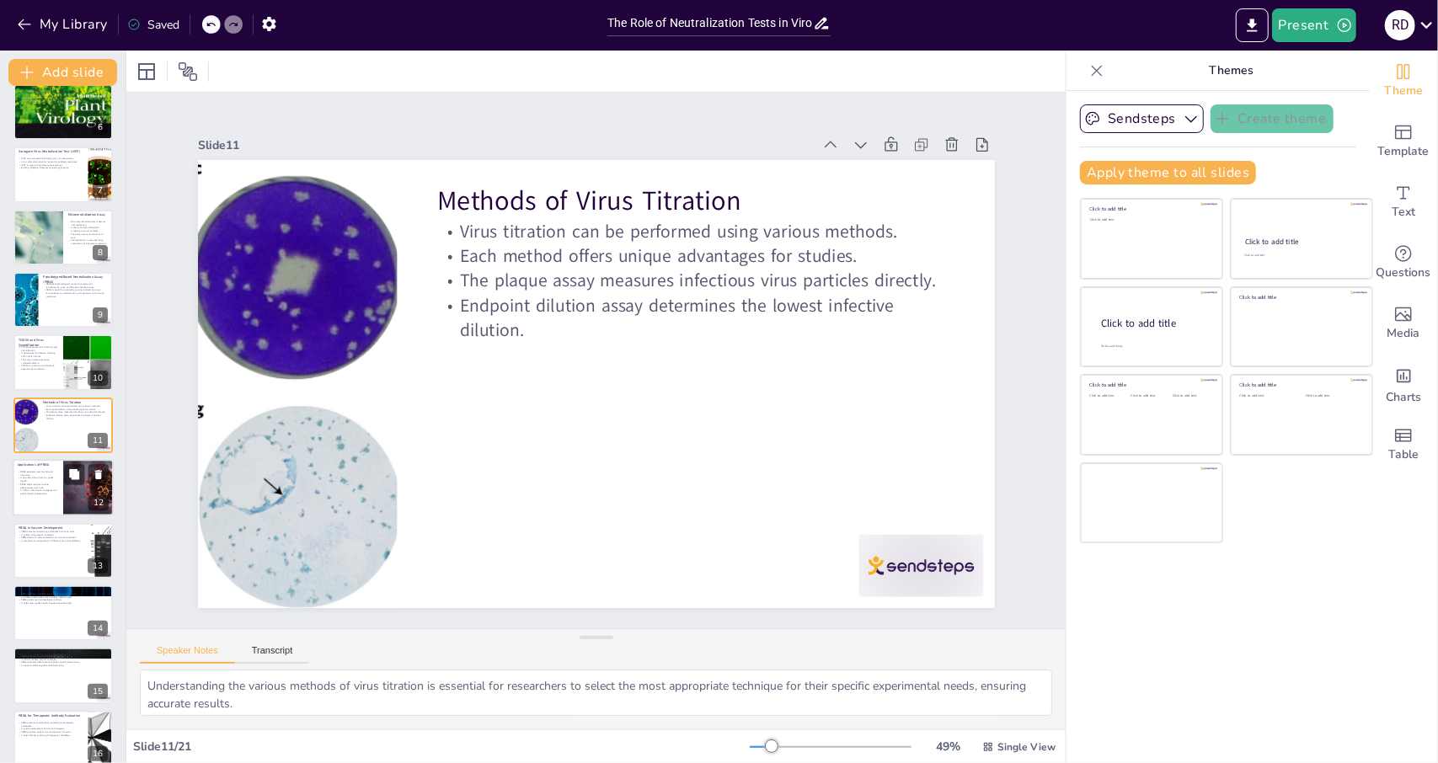
click at [30, 468] on div "Applications of PBNA" at bounding box center [38, 467] width 40 height 8
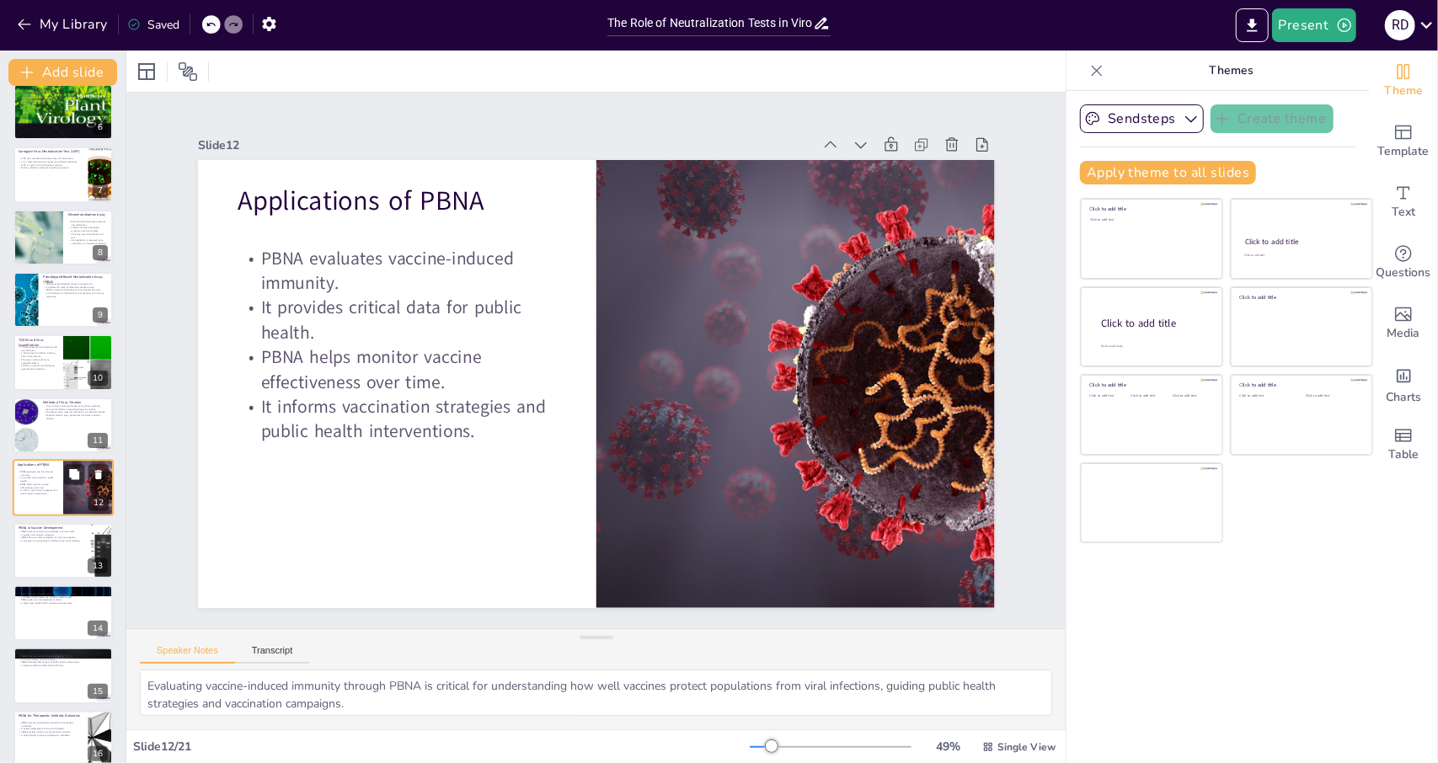
scroll to position [392, 0]
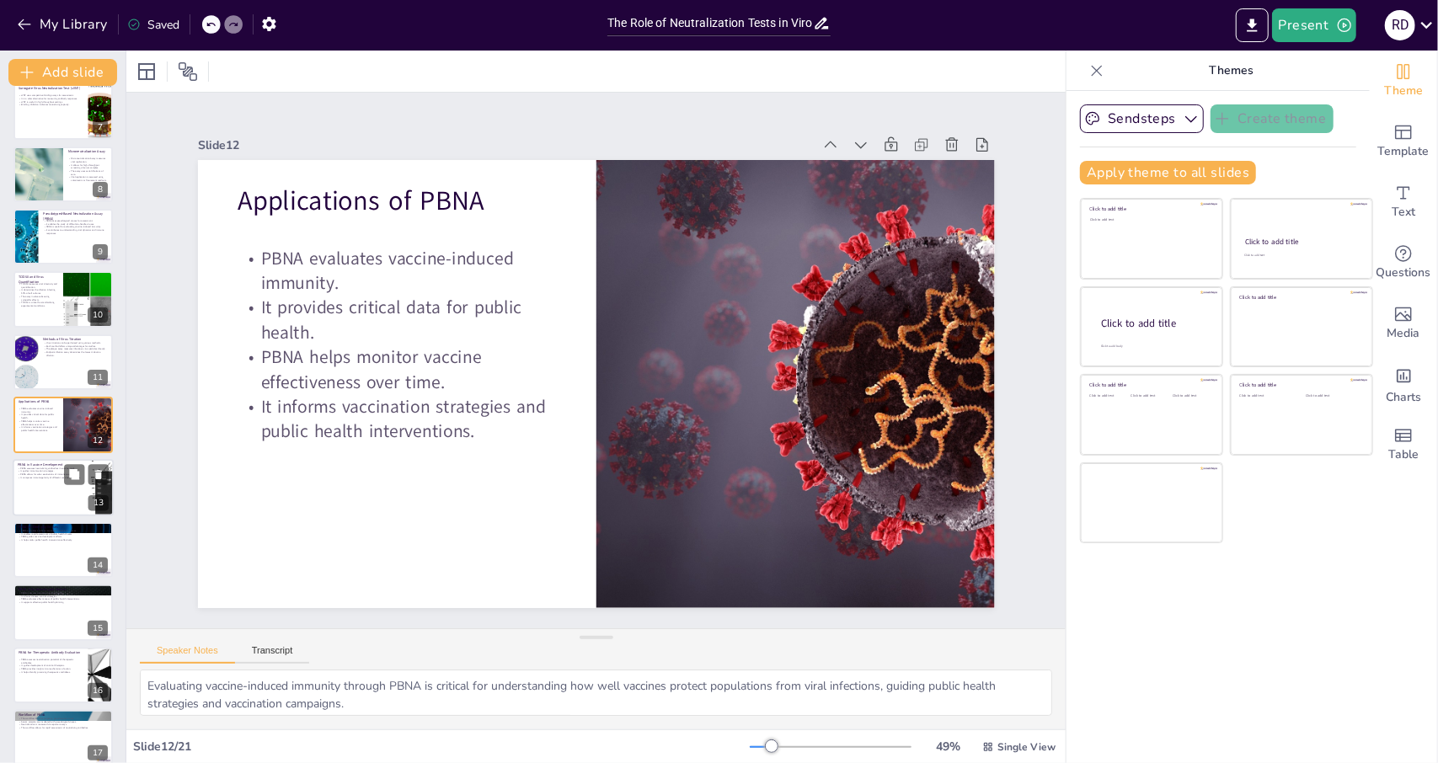
click at [44, 498] on div at bounding box center [63, 487] width 101 height 57
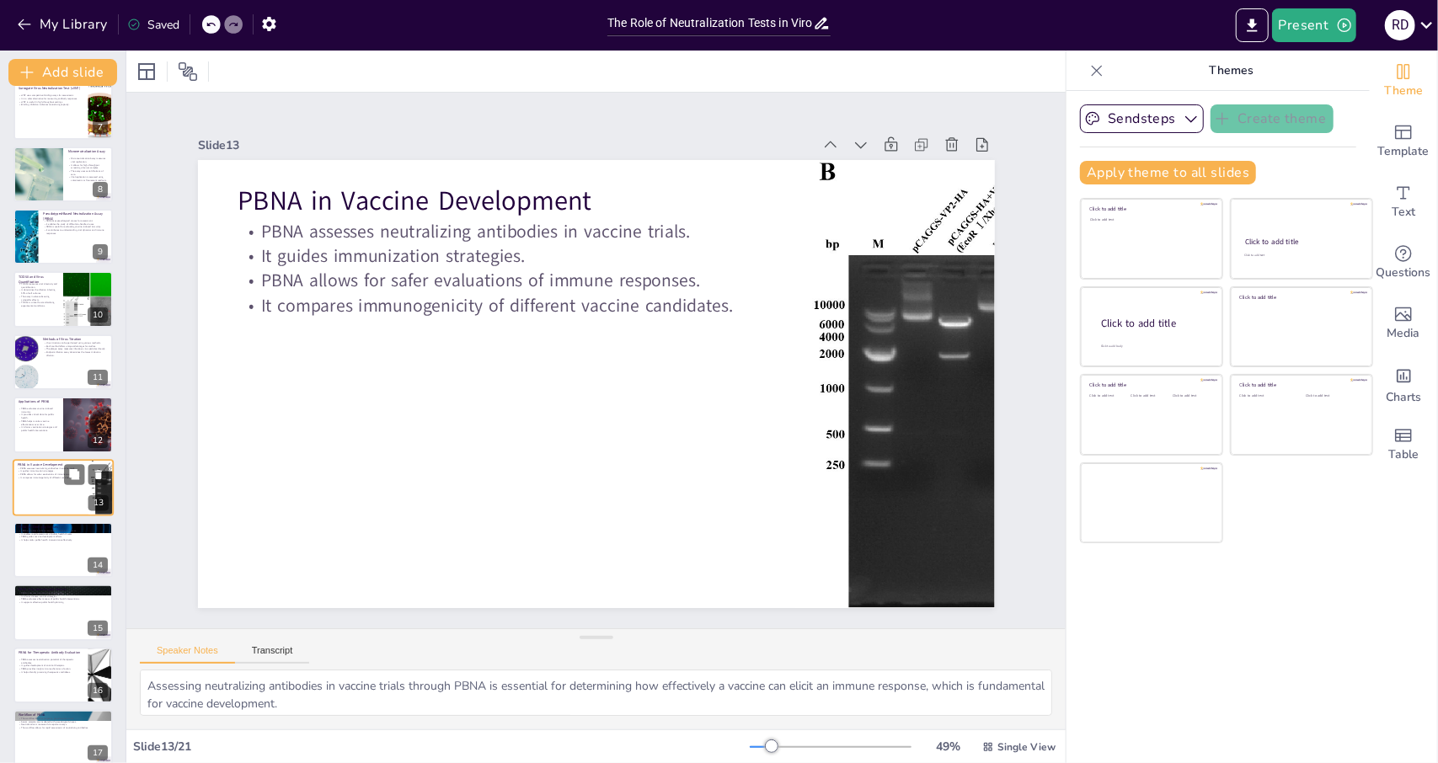
scroll to position [455, 0]
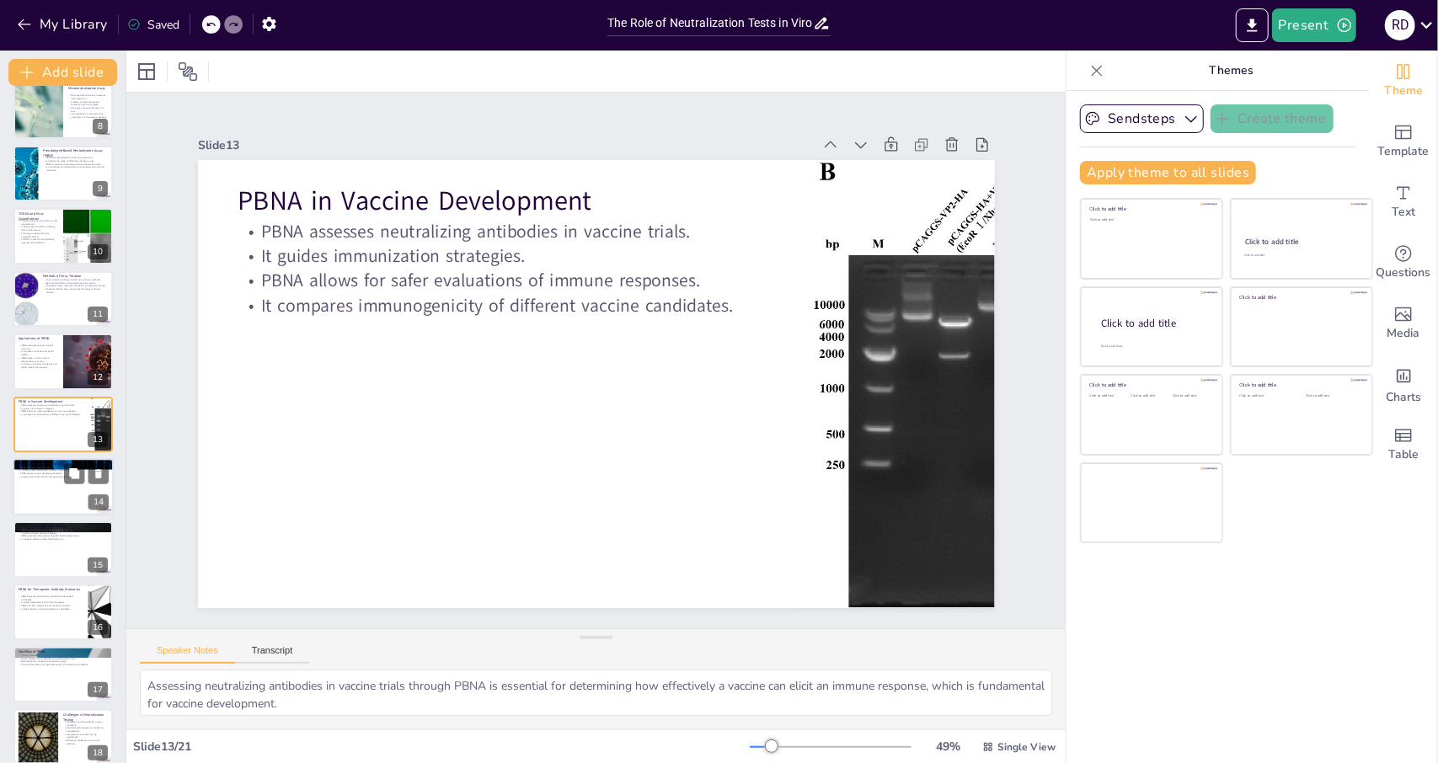
click at [49, 497] on div at bounding box center [63, 486] width 101 height 57
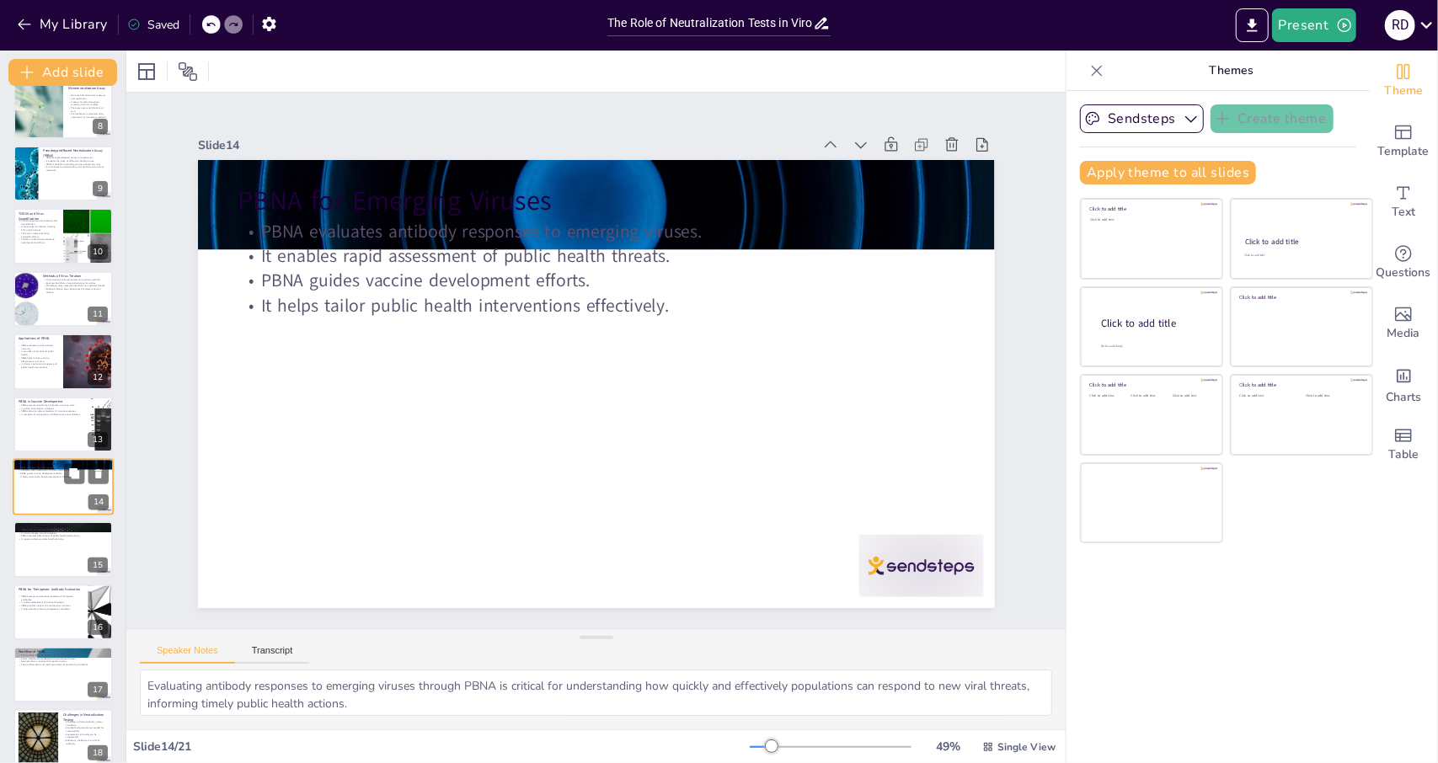
scroll to position [517, 0]
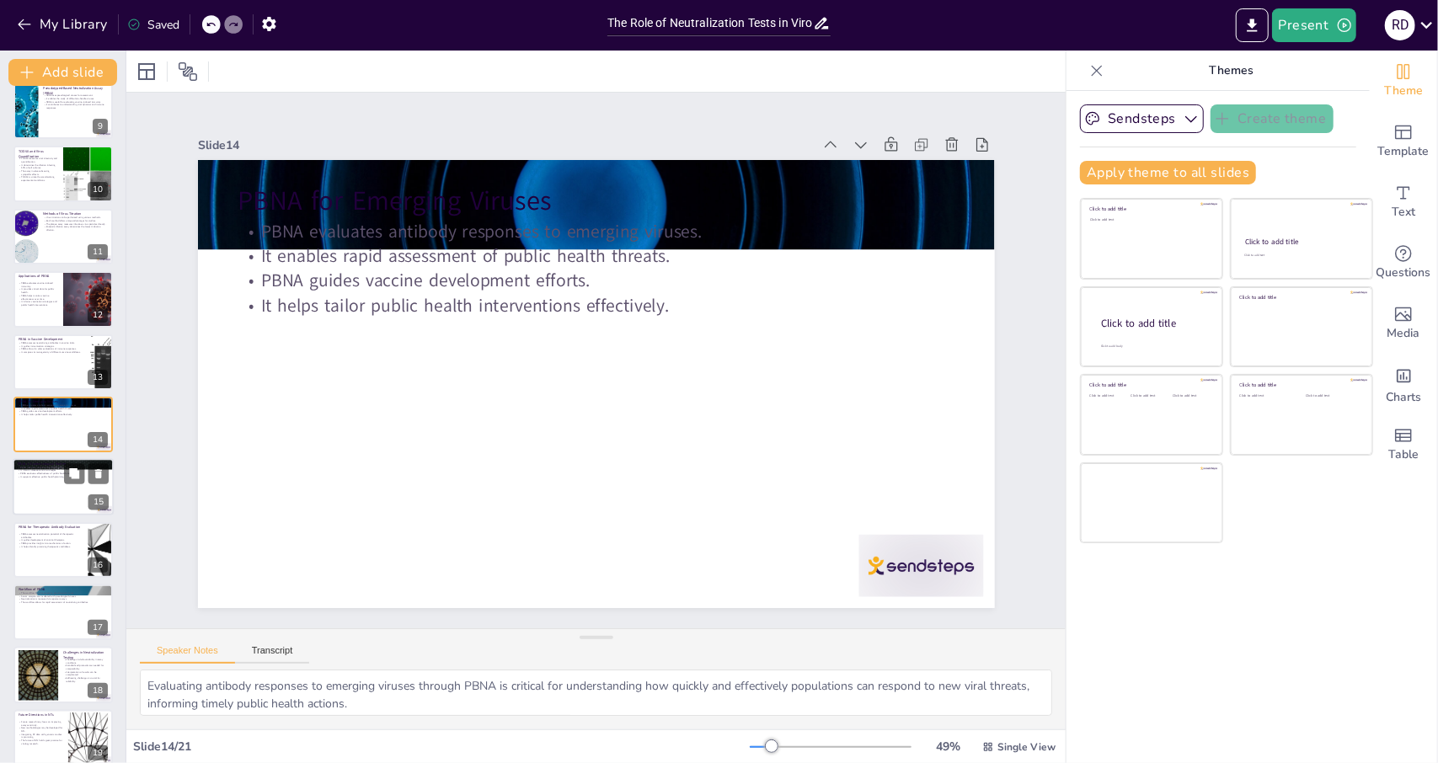
click at [45, 492] on div at bounding box center [63, 487] width 101 height 57
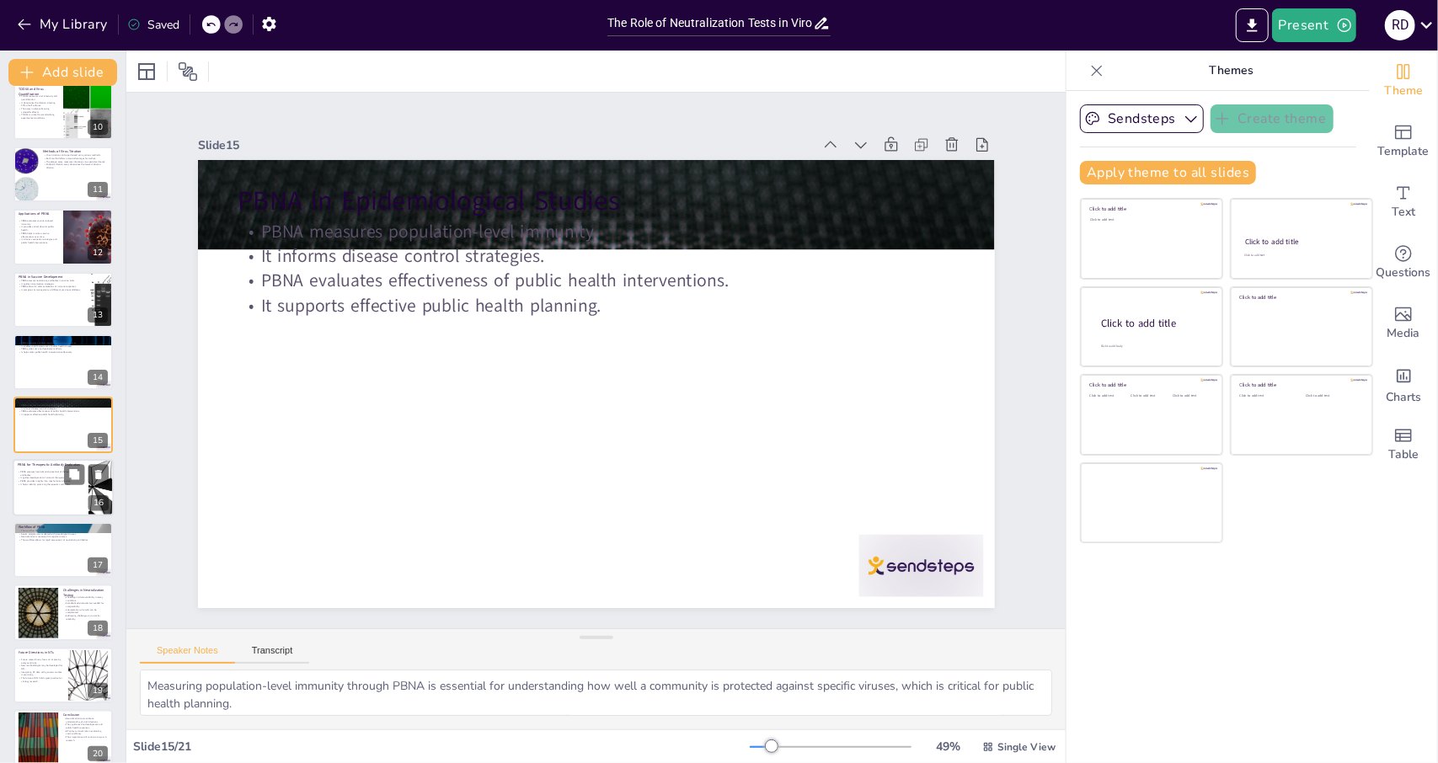
click at [34, 478] on p "It guides development of antiviral therapies." at bounding box center [51, 477] width 66 height 3
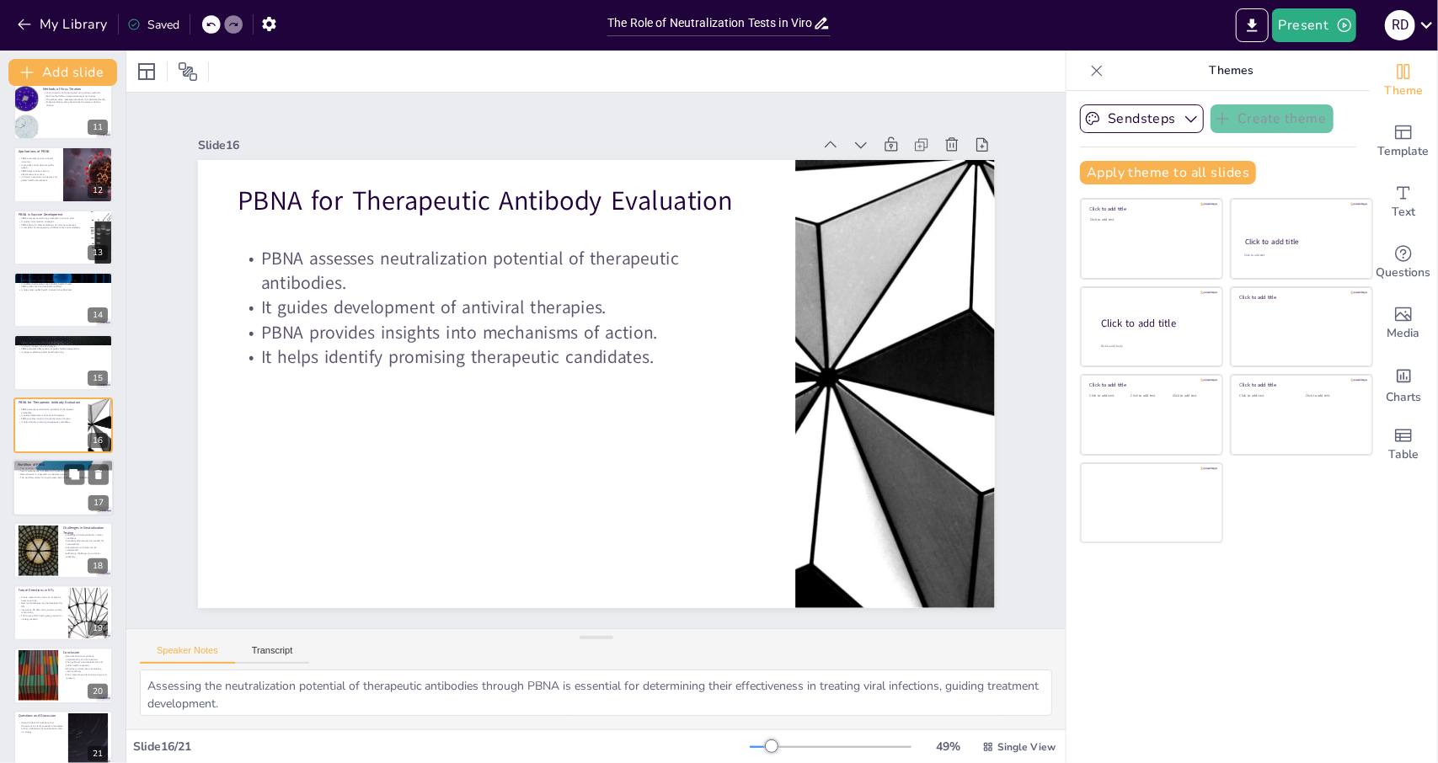
click at [39, 495] on div at bounding box center [63, 487] width 101 height 57
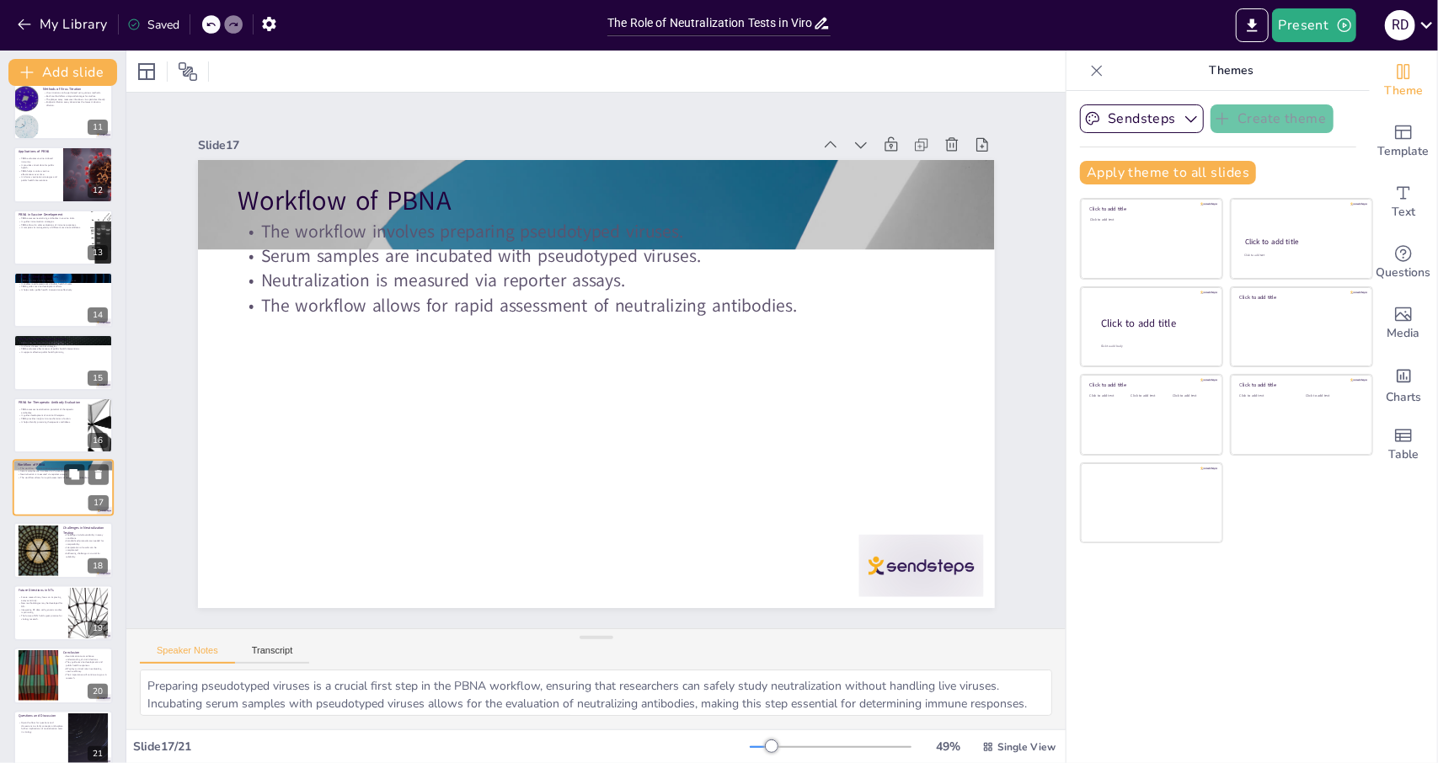
scroll to position [659, 0]
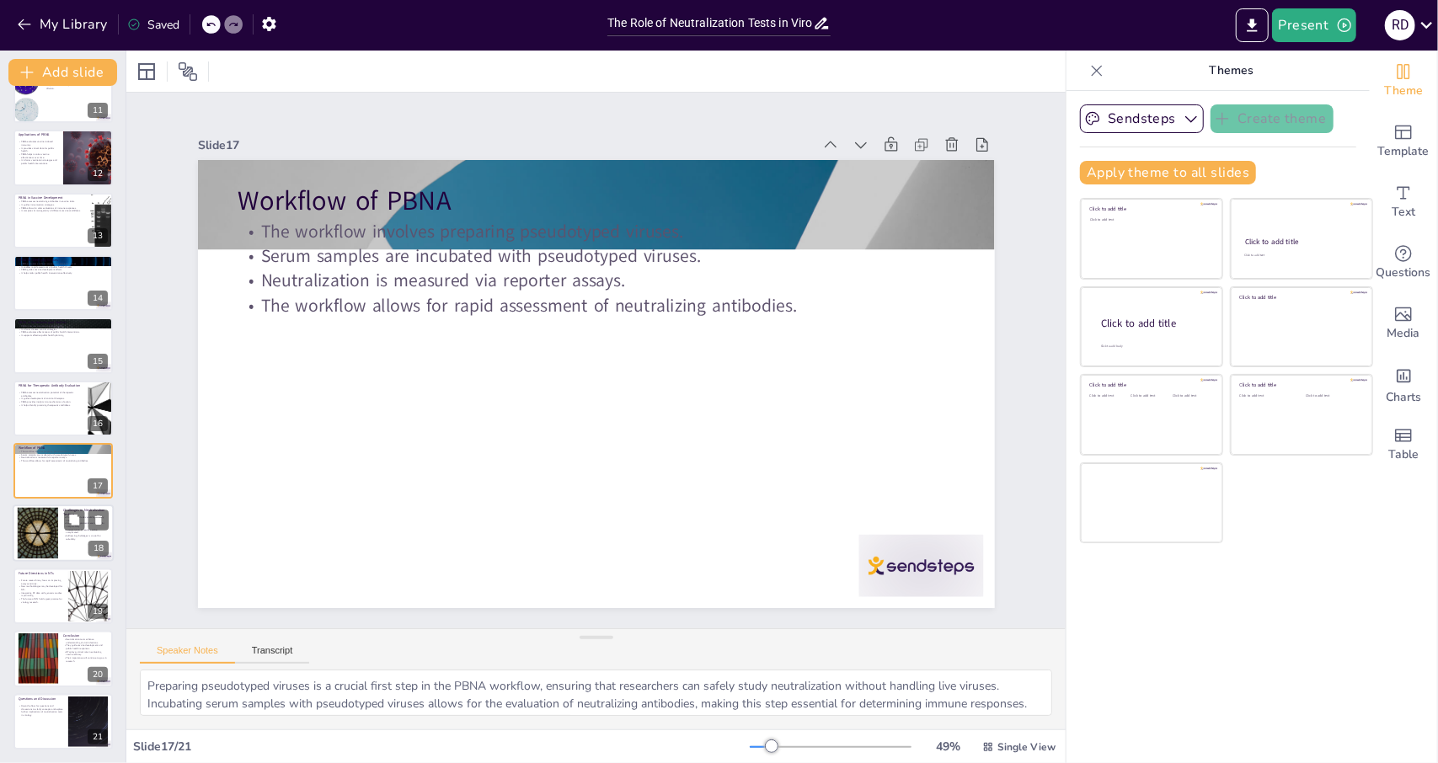
click at [49, 525] on div at bounding box center [37, 533] width 91 height 51
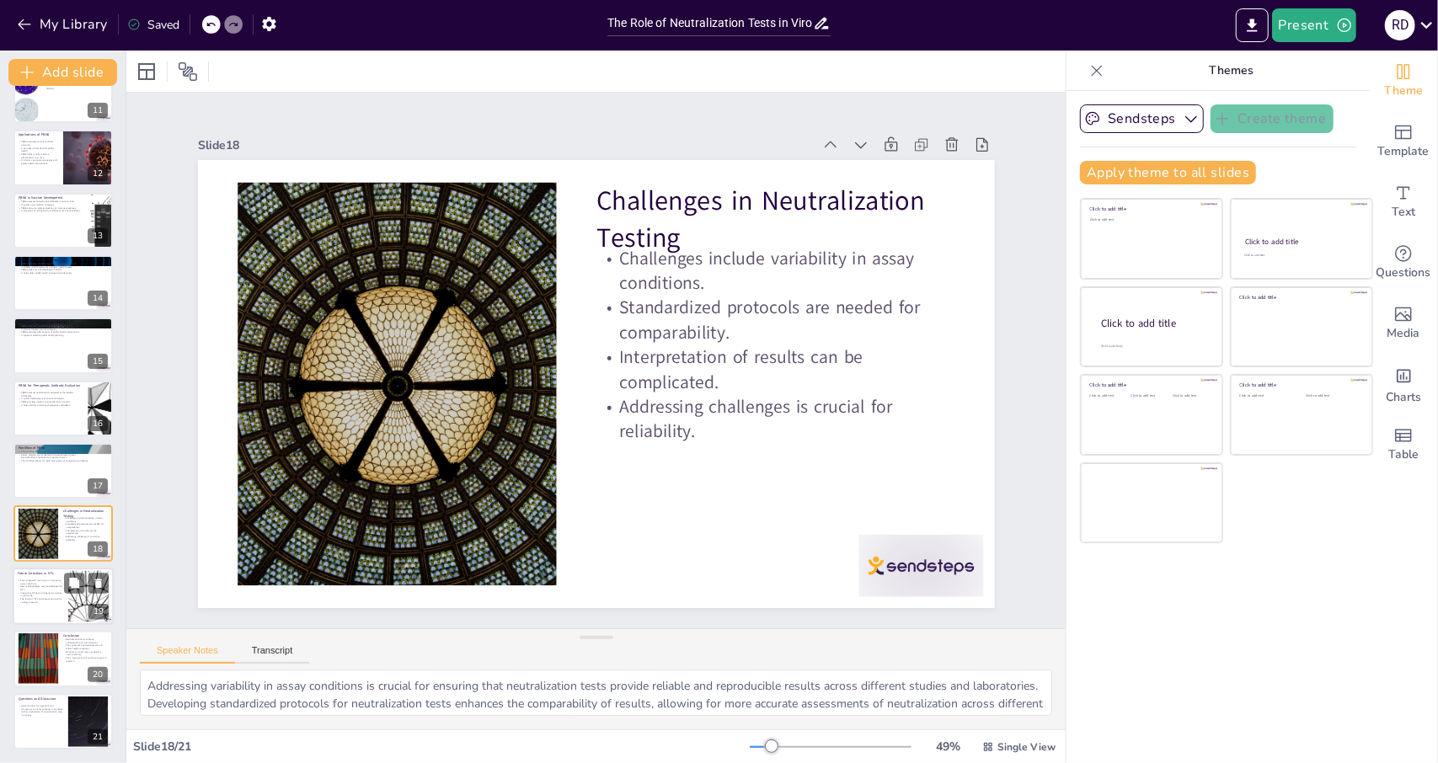
click at [37, 594] on p "Integrating NT data with genomic studies is promising." at bounding box center [40, 594] width 45 height 6
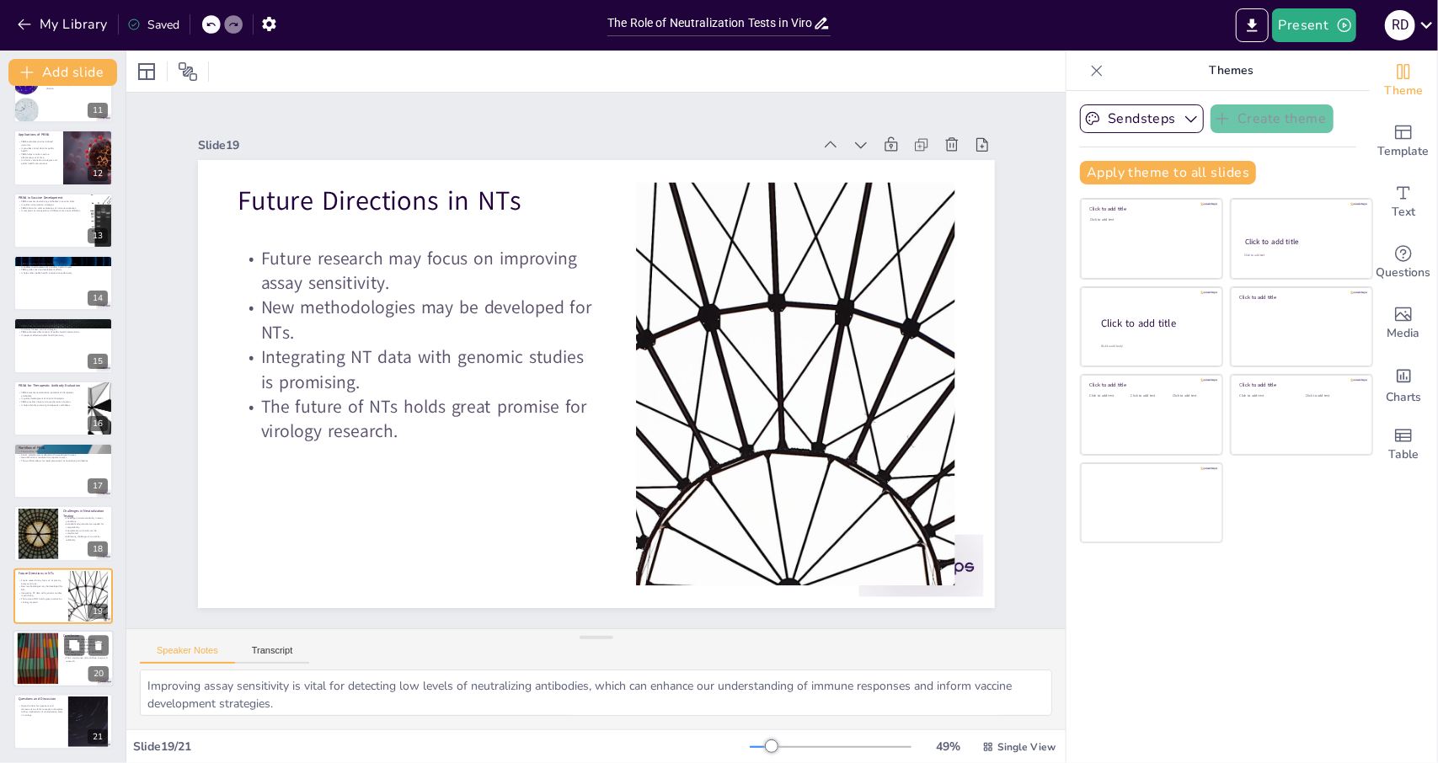
click at [40, 646] on div at bounding box center [37, 659] width 91 height 51
type textarea "Understanding viral infections through neutralization tests is crucial for deve…"
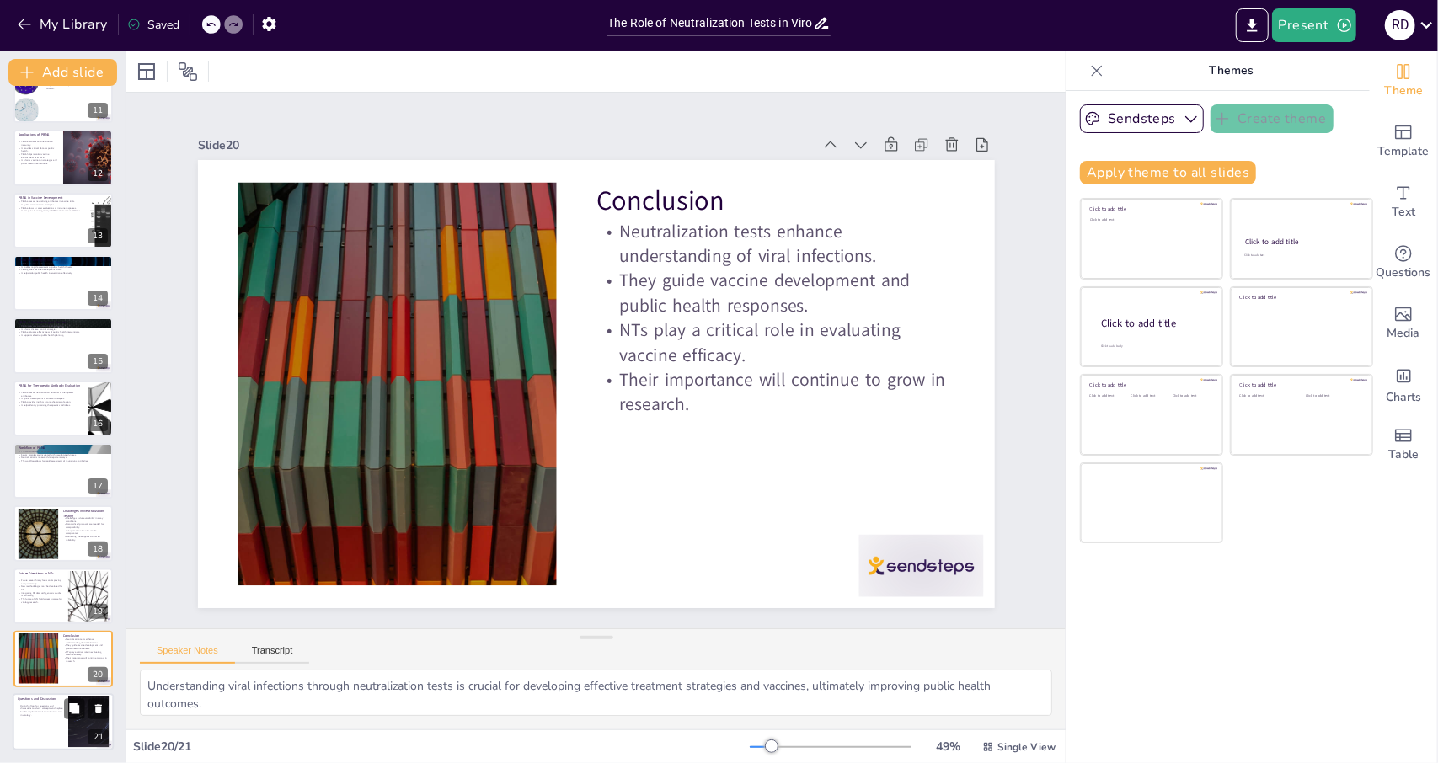
click at [59, 722] on div at bounding box center [63, 721] width 101 height 57
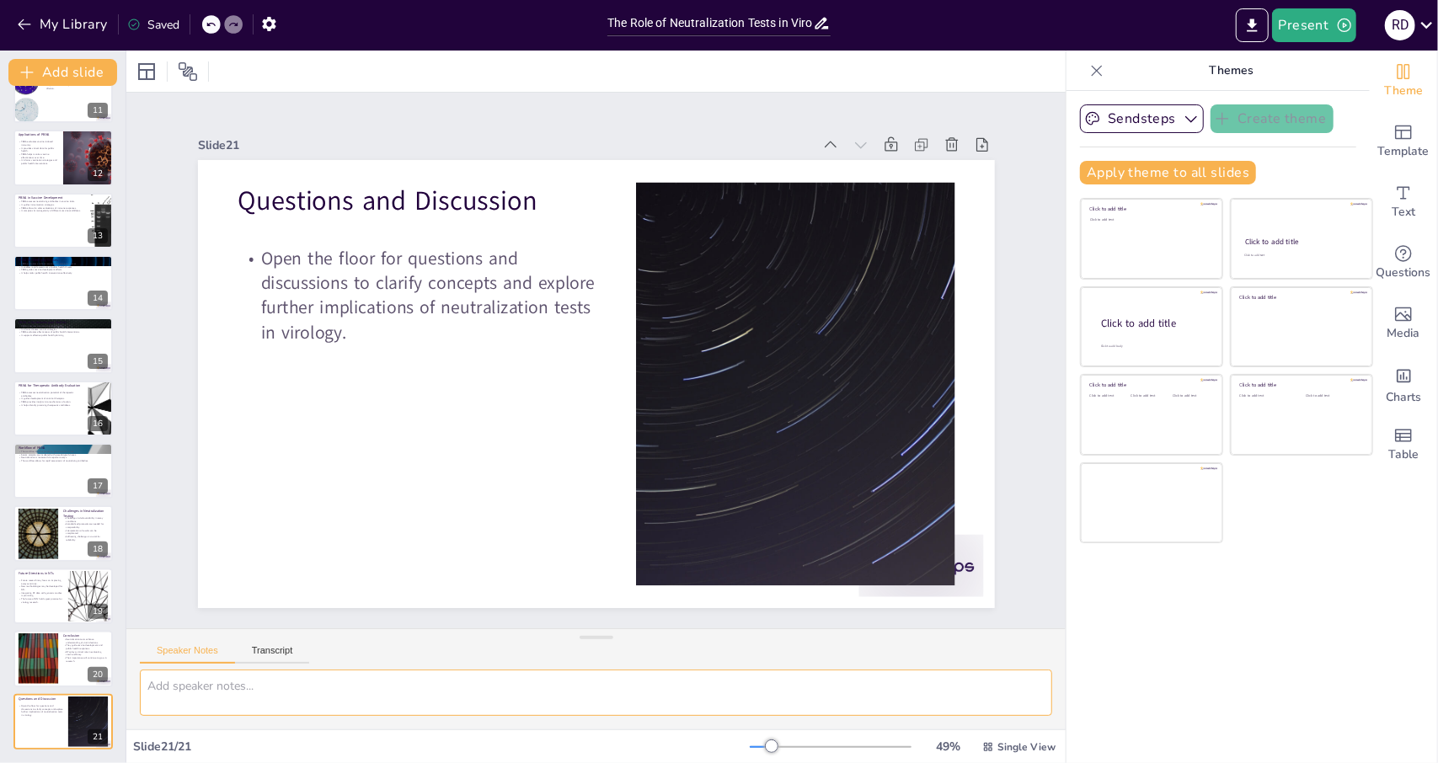
click at [263, 687] on textarea at bounding box center [596, 693] width 912 height 46
